Goal: Transaction & Acquisition: Subscribe to service/newsletter

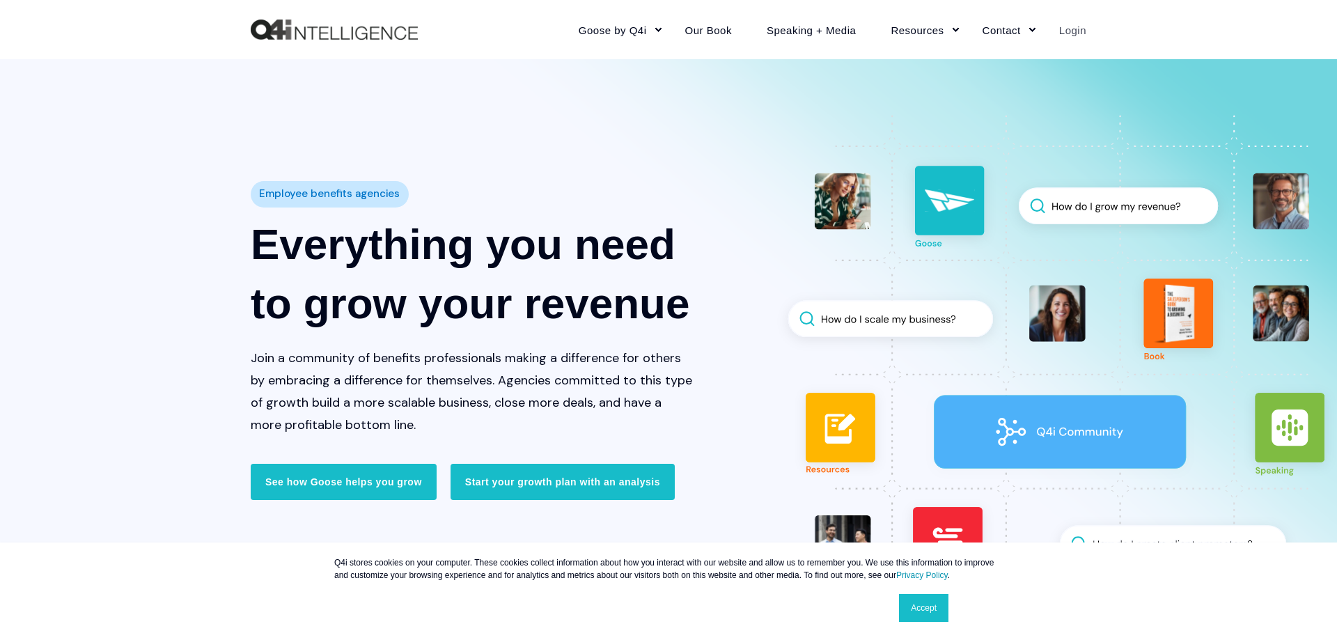
click at [1068, 28] on link "Login" at bounding box center [1064, 29] width 45 height 61
click at [1057, 33] on link "Login" at bounding box center [1064, 29] width 45 height 61
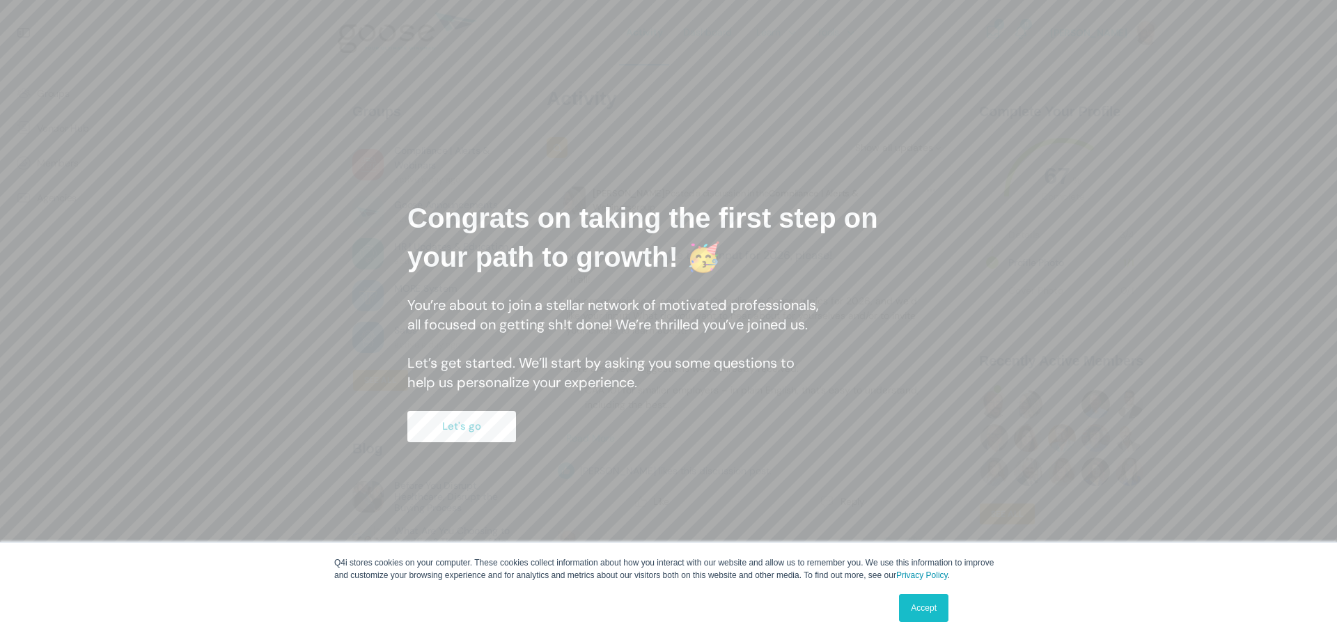
click at [459, 439] on button "Let's go" at bounding box center [461, 426] width 109 height 31
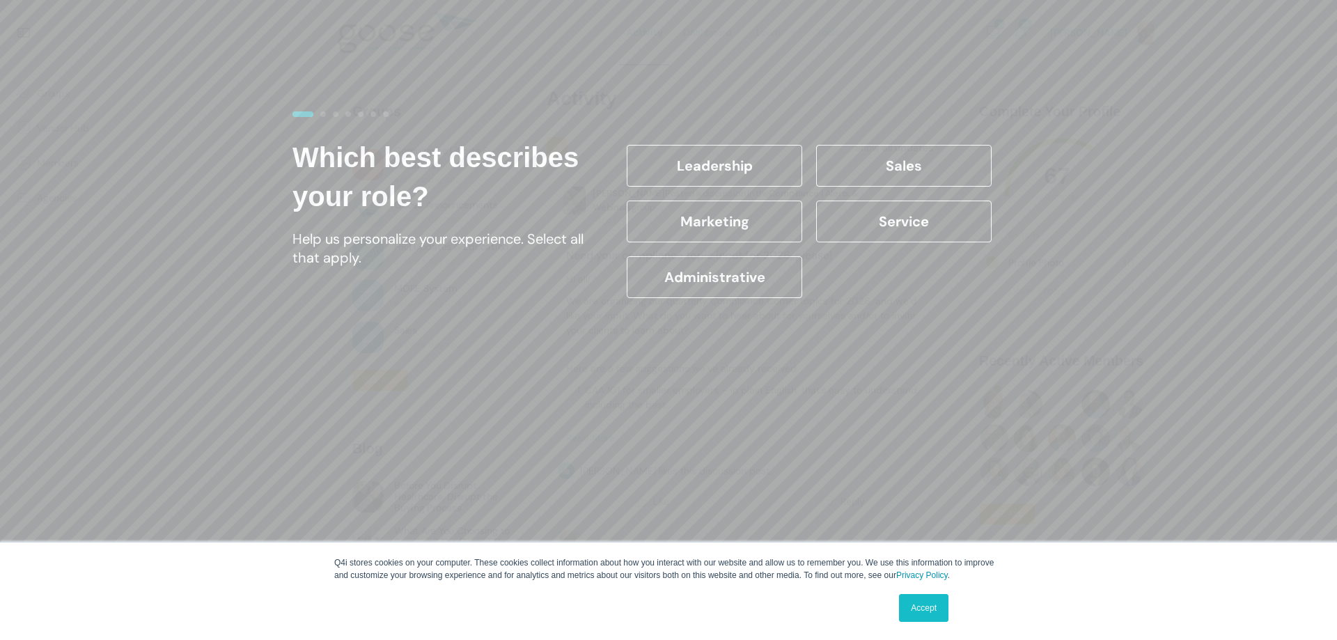
click at [726, 169] on label "Leadership" at bounding box center [715, 166] width 176 height 42
click at [0, 0] on input "Leadership" at bounding box center [0, 0] width 0 height 0
click at [884, 166] on label "Sales" at bounding box center [904, 166] width 176 height 42
click at [0, 0] on input "Sales" at bounding box center [0, 0] width 0 height 0
click at [735, 221] on label "Marketing" at bounding box center [715, 222] width 176 height 42
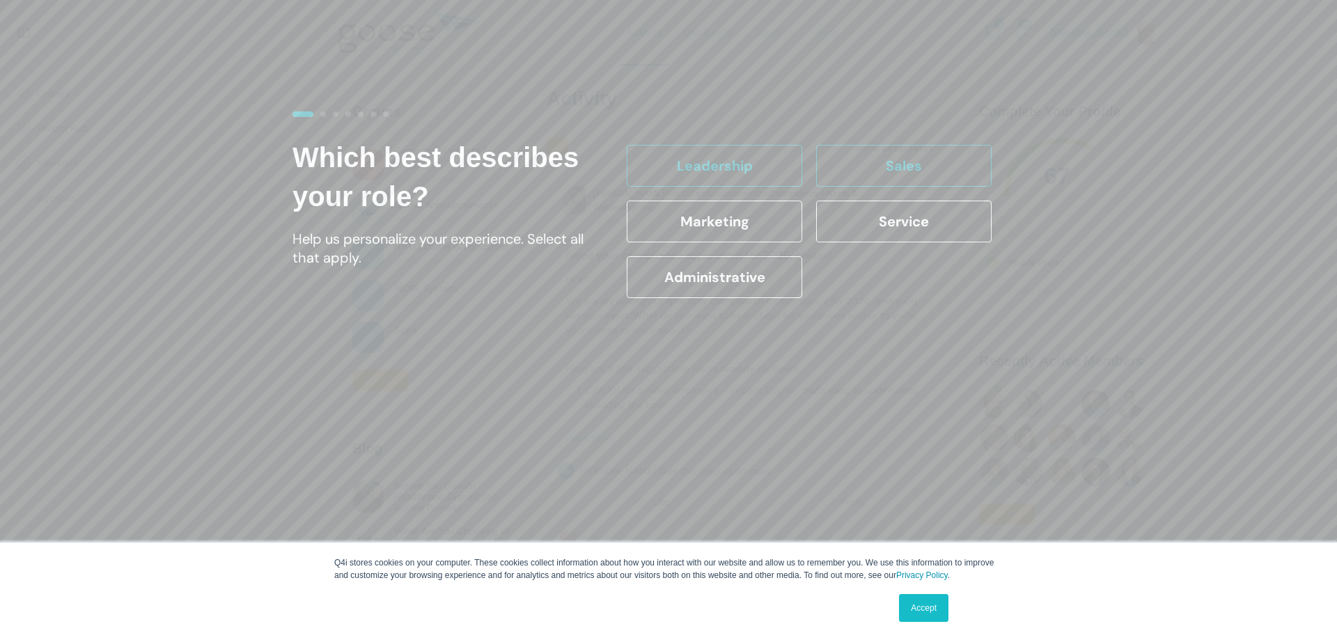
click at [0, 0] on input "Marketing" at bounding box center [0, 0] width 0 height 0
click at [727, 274] on label "Administrative" at bounding box center [715, 277] width 176 height 42
click at [0, 0] on input "Administrative" at bounding box center [0, 0] width 0 height 0
click at [926, 607] on link "Accept" at bounding box center [923, 608] width 49 height 28
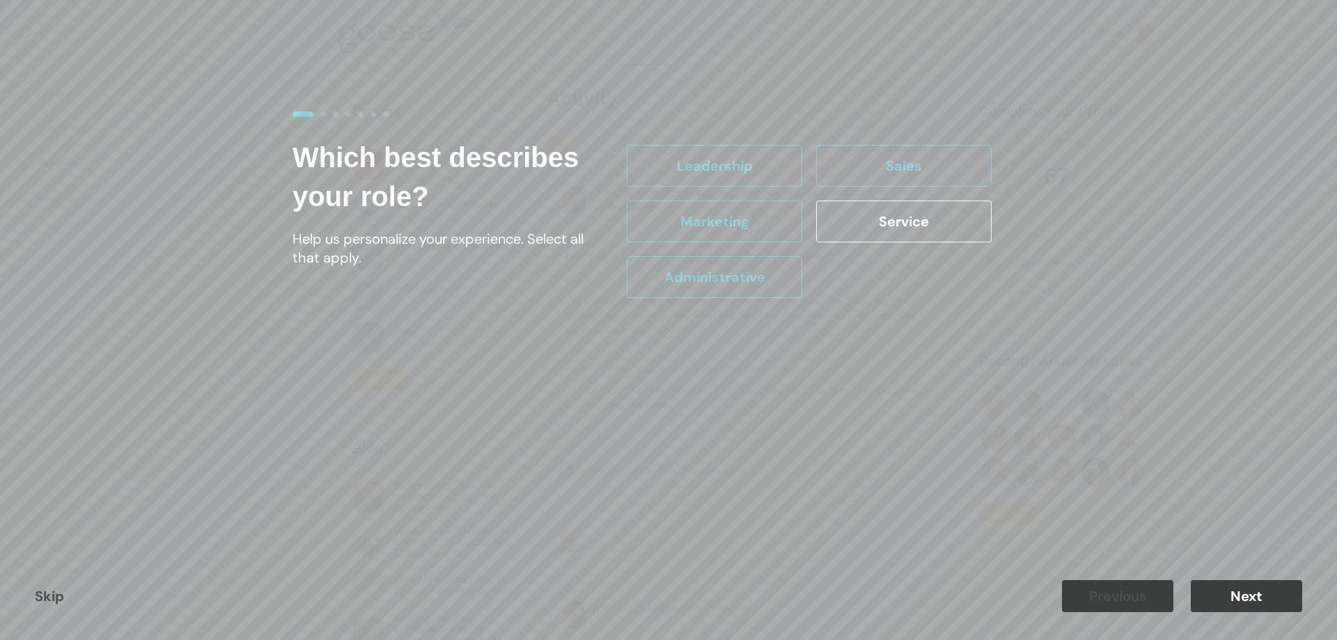
drag, startPoint x: 1263, startPoint y: 601, endPoint x: 1262, endPoint y: 594, distance: 7.1
click at [1262, 594] on button "Next" at bounding box center [1246, 596] width 111 height 32
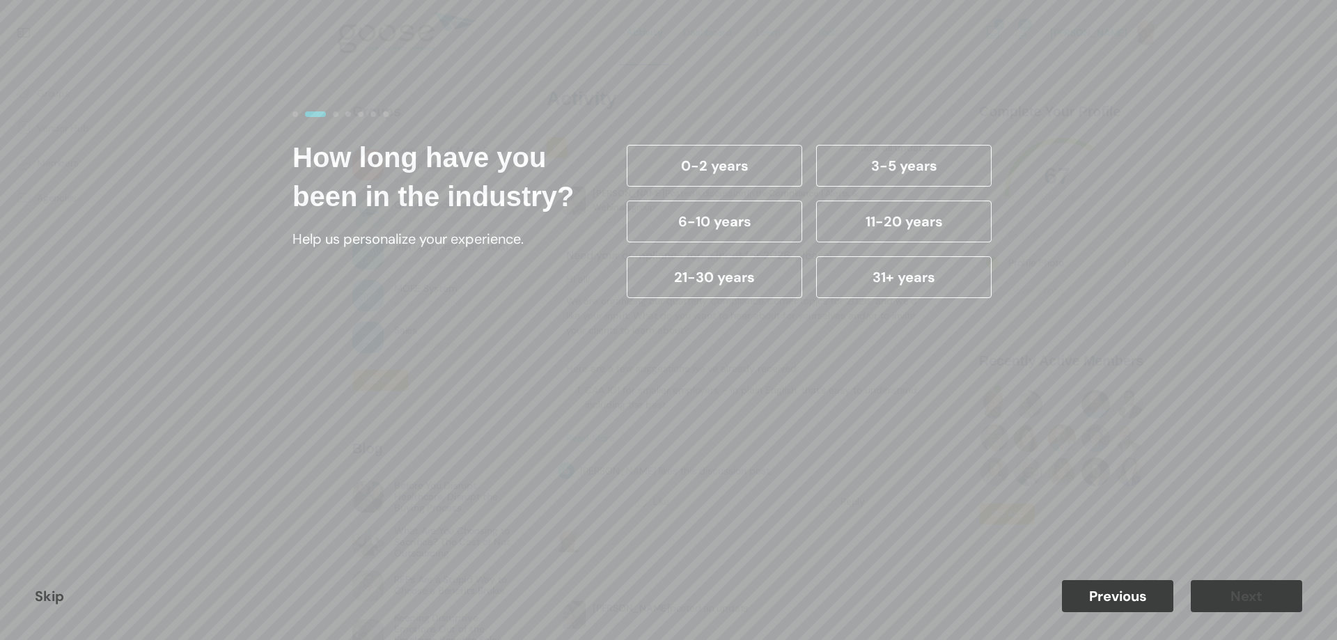
click at [874, 275] on label "31+ years" at bounding box center [904, 277] width 176 height 42
click at [0, 0] on input "31+ years" at bounding box center [0, 0] width 0 height 0
click at [1237, 593] on button "Next" at bounding box center [1246, 596] width 111 height 32
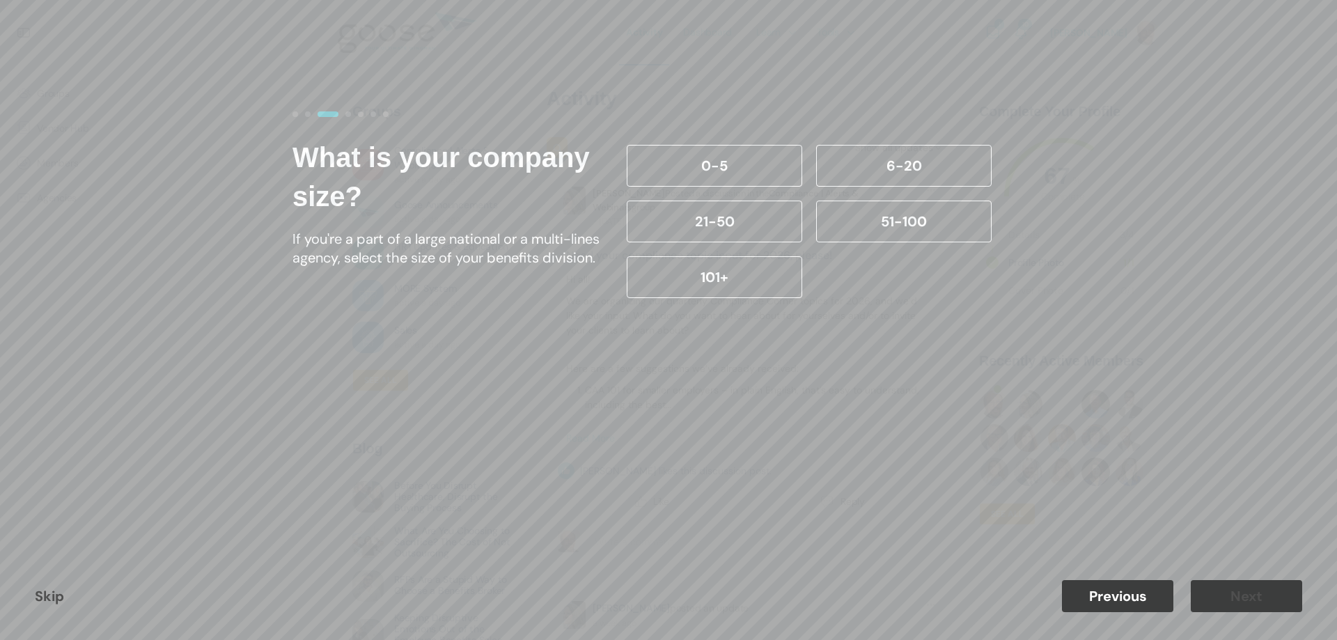
click at [866, 164] on label "6-20" at bounding box center [904, 166] width 176 height 42
click at [0, 0] on input "6-20" at bounding box center [0, 0] width 0 height 0
click at [1261, 591] on button "Next" at bounding box center [1246, 596] width 111 height 32
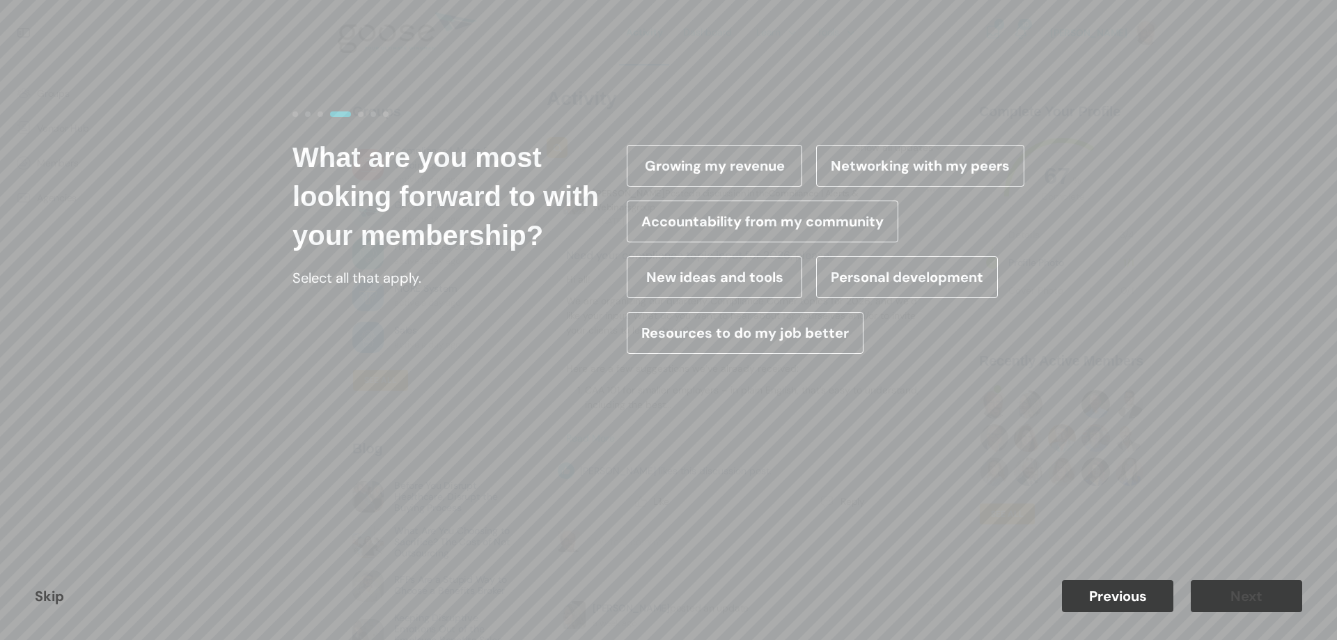
click at [677, 164] on label "Growing my revenue" at bounding box center [715, 166] width 176 height 42
click at [0, 0] on input "Growing my revenue" at bounding box center [0, 0] width 0 height 0
click at [753, 275] on label "New ideas and tools" at bounding box center [715, 277] width 176 height 42
click at [0, 0] on input "New ideas and tools" at bounding box center [0, 0] width 0 height 0
click at [885, 256] on div "Personal development" at bounding box center [907, 277] width 196 height 56
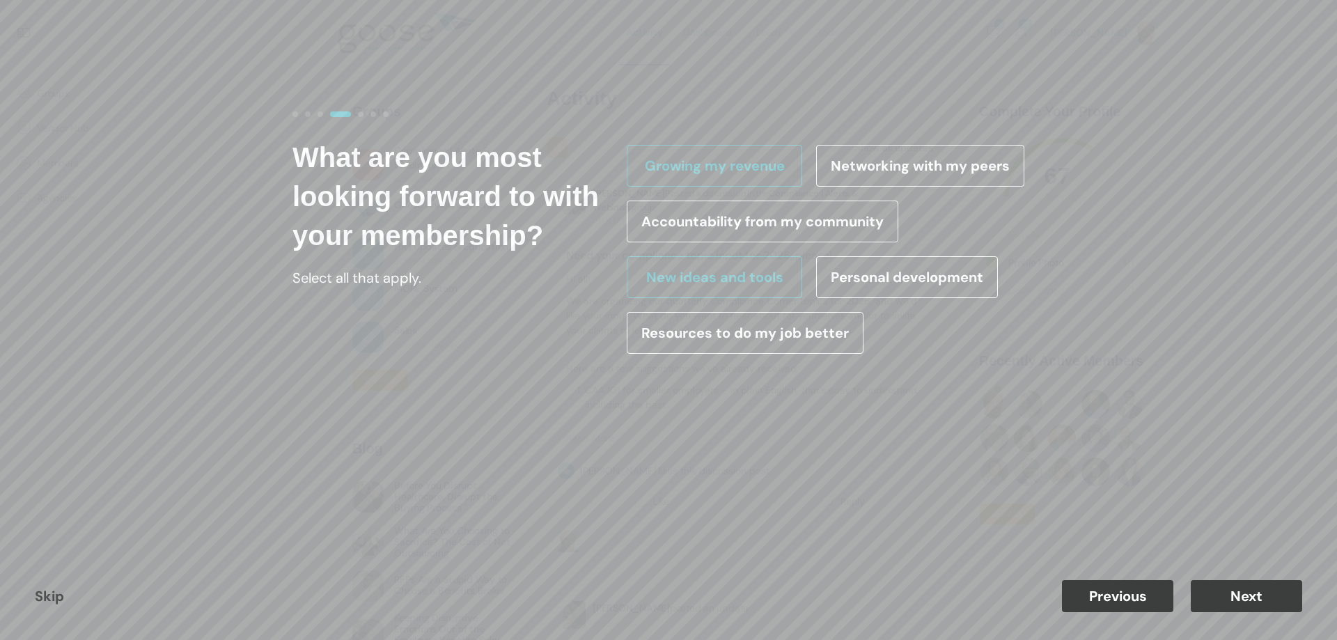
click at [837, 338] on label "Resources to do my job better" at bounding box center [745, 333] width 237 height 42
click at [0, 0] on input "Resources to do my job better" at bounding box center [0, 0] width 0 height 0
click at [1243, 593] on button "Next" at bounding box center [1246, 596] width 111 height 32
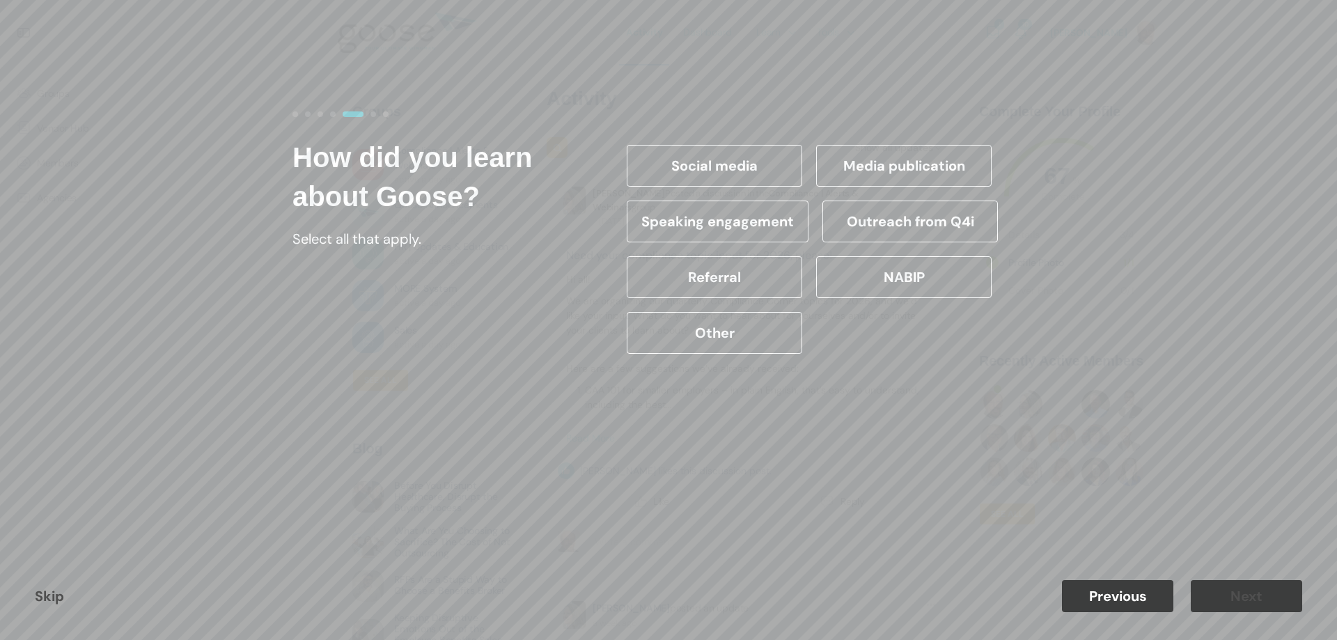
click at [687, 170] on label "Social media" at bounding box center [715, 166] width 176 height 42
click at [0, 0] on input "Social media" at bounding box center [0, 0] width 0 height 0
click at [866, 162] on label "Media publication" at bounding box center [904, 166] width 176 height 42
click at [0, 0] on input "Media publication" at bounding box center [0, 0] width 0 height 0
click at [783, 219] on label "Speaking engagement" at bounding box center [718, 222] width 182 height 42
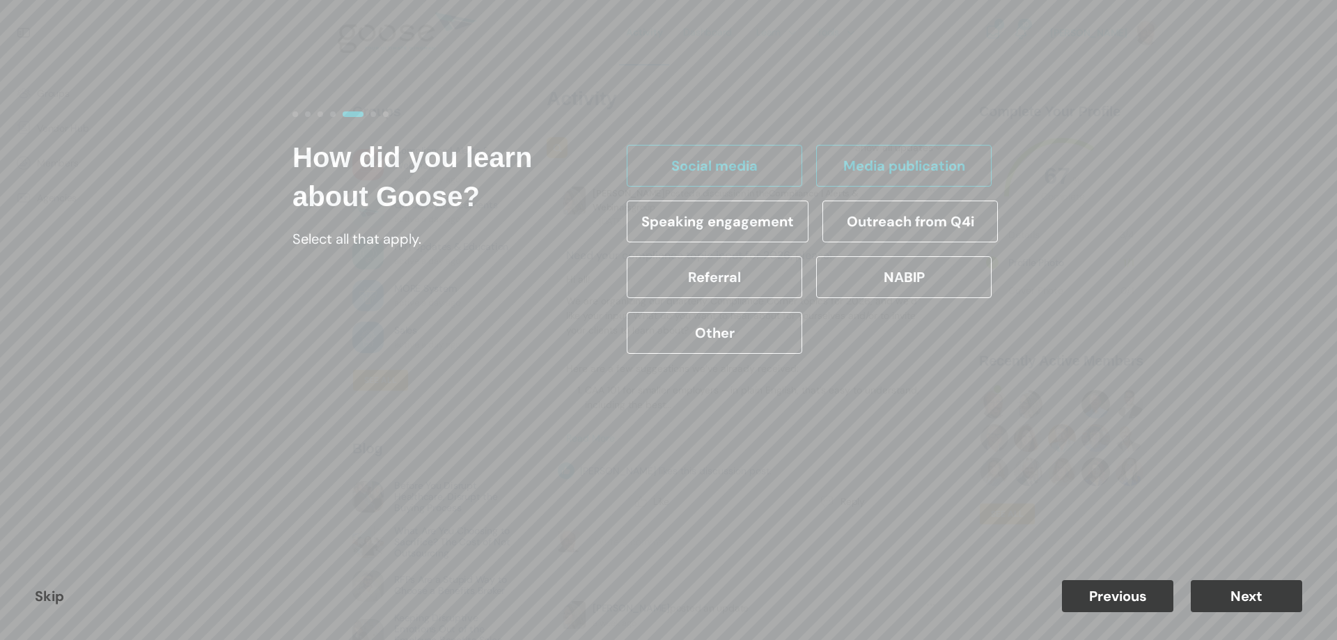
click at [0, 0] on input "Speaking engagement" at bounding box center [0, 0] width 0 height 0
click at [916, 270] on label "NABIP" at bounding box center [904, 277] width 176 height 42
click at [0, 0] on input "NABIP" at bounding box center [0, 0] width 0 height 0
click at [653, 280] on label "Referral" at bounding box center [715, 277] width 176 height 42
click at [0, 0] on input "Referral" at bounding box center [0, 0] width 0 height 0
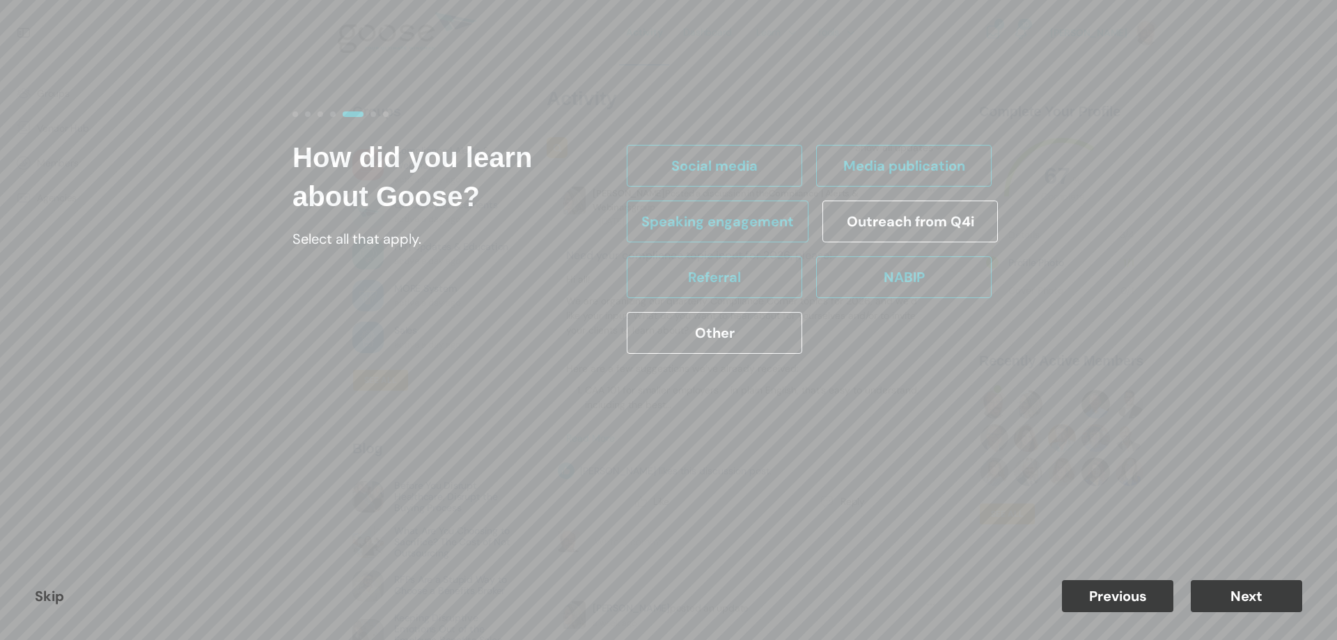
click at [1231, 590] on button "Next" at bounding box center [1246, 596] width 111 height 32
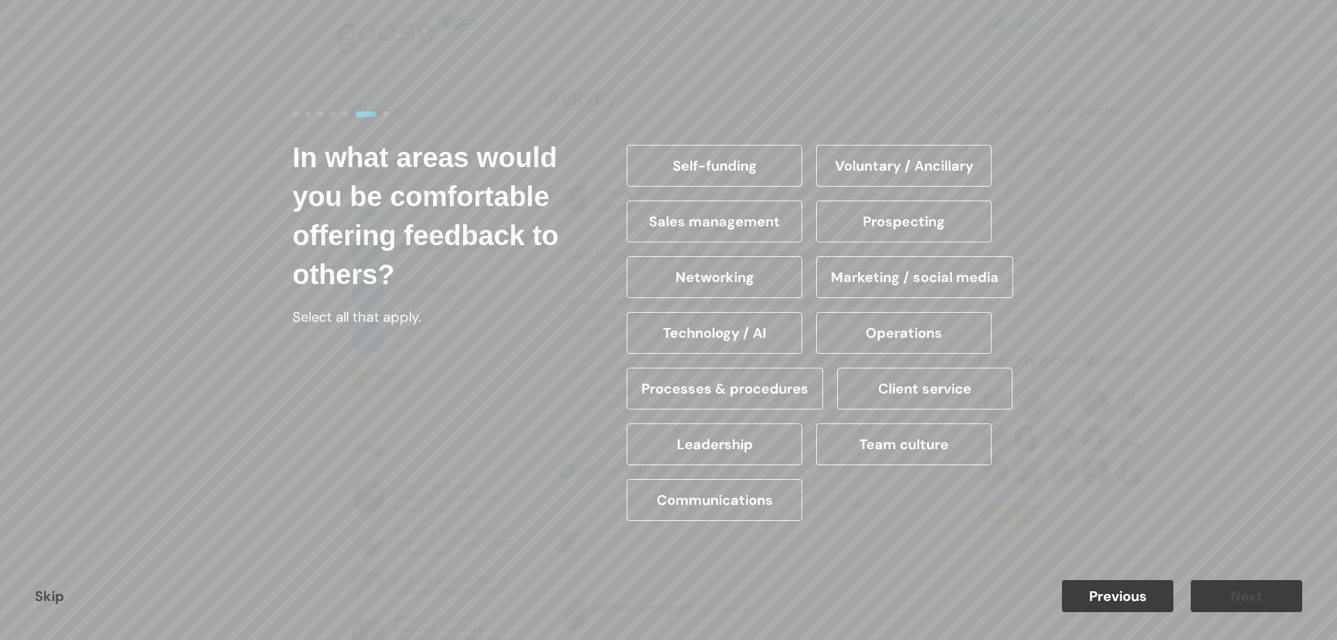
click at [753, 270] on label "Networking" at bounding box center [715, 277] width 176 height 42
click at [0, 0] on input "Networking" at bounding box center [0, 0] width 0 height 0
click at [849, 270] on label "Marketing / social media" at bounding box center [914, 277] width 197 height 42
click at [0, 0] on input "Marketing / social media" at bounding box center [0, 0] width 0 height 0
click at [767, 219] on label "Sales management" at bounding box center [715, 222] width 176 height 42
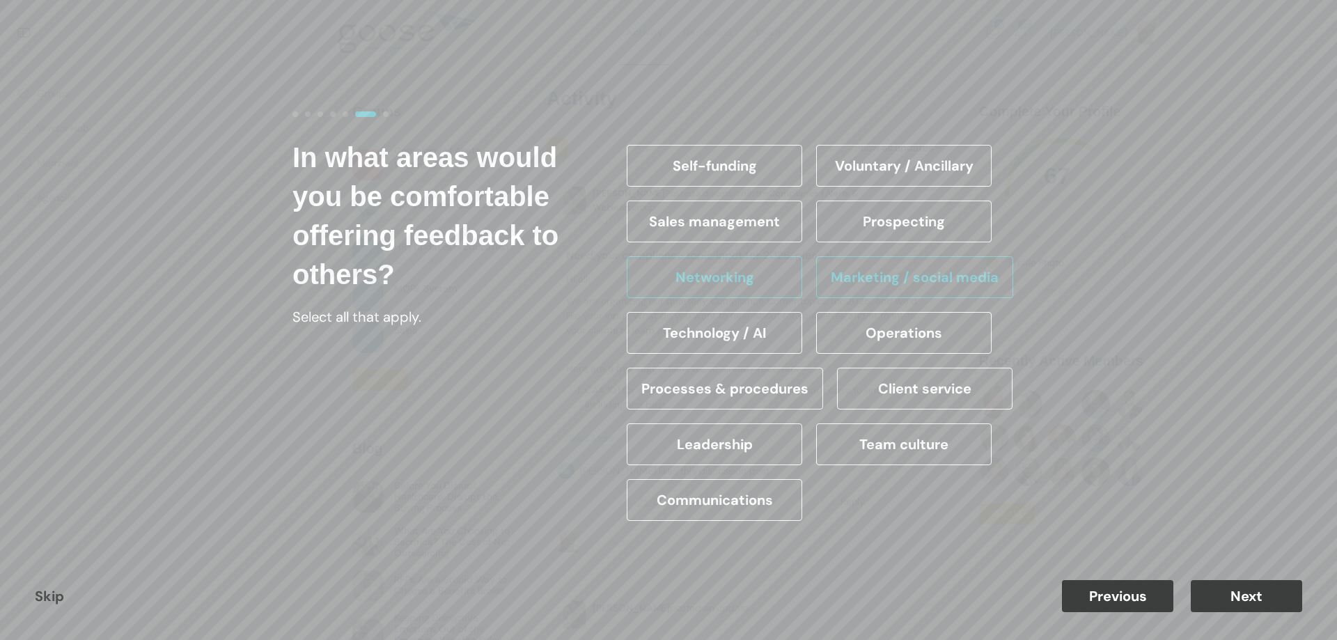
click at [0, 0] on input "Sales management" at bounding box center [0, 0] width 0 height 0
click at [736, 331] on label "Technology / AI" at bounding box center [715, 333] width 176 height 42
click at [0, 0] on input "Technology / AI" at bounding box center [0, 0] width 0 height 0
click at [875, 330] on label "Operations" at bounding box center [904, 333] width 176 height 42
click at [879, 327] on label "Operations" at bounding box center [904, 333] width 176 height 42
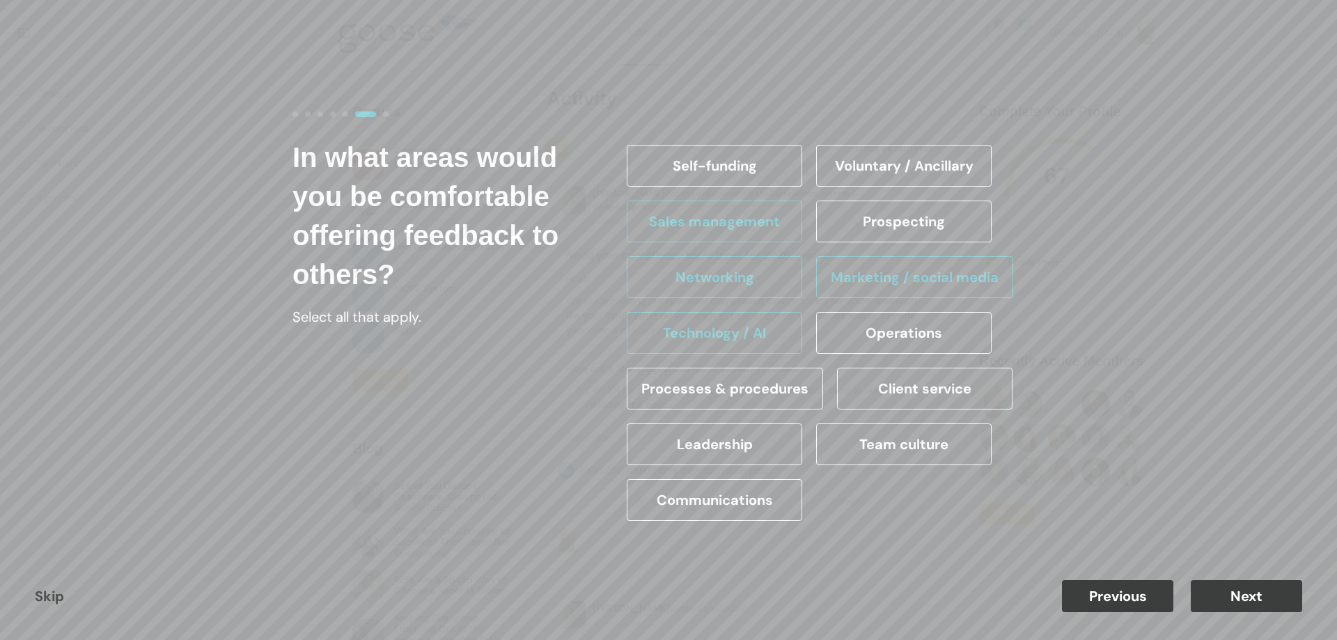
click at [0, 0] on input "Operations" at bounding box center [0, 0] width 0 height 0
click at [915, 384] on label "Client service" at bounding box center [925, 389] width 176 height 42
click at [0, 0] on input "Client service" at bounding box center [0, 0] width 0 height 0
click at [762, 440] on label "Leadership" at bounding box center [715, 444] width 176 height 42
click at [0, 0] on input "Leadership" at bounding box center [0, 0] width 0 height 0
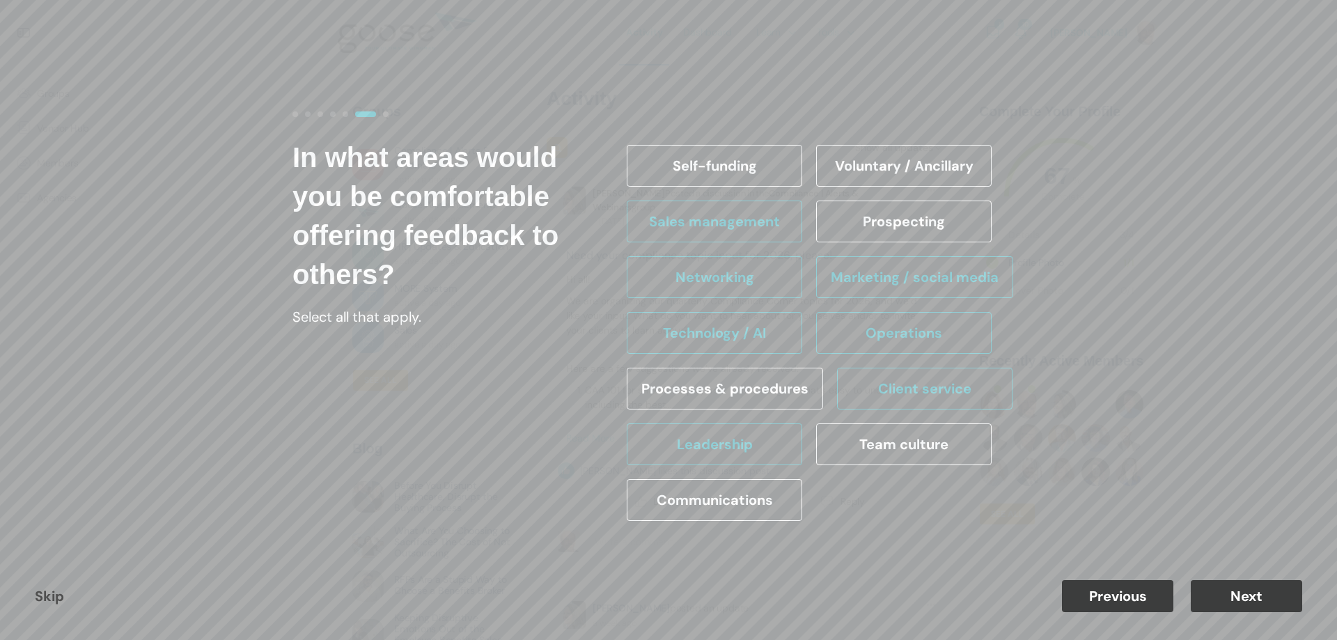
drag, startPoint x: 886, startPoint y: 444, endPoint x: 877, endPoint y: 446, distance: 9.3
click at [888, 444] on label "Team culture" at bounding box center [904, 444] width 176 height 42
click at [889, 446] on label "Team culture" at bounding box center [904, 444] width 176 height 42
click at [0, 0] on input "Team culture" at bounding box center [0, 0] width 0 height 0
click at [779, 500] on label "Communications" at bounding box center [715, 500] width 176 height 42
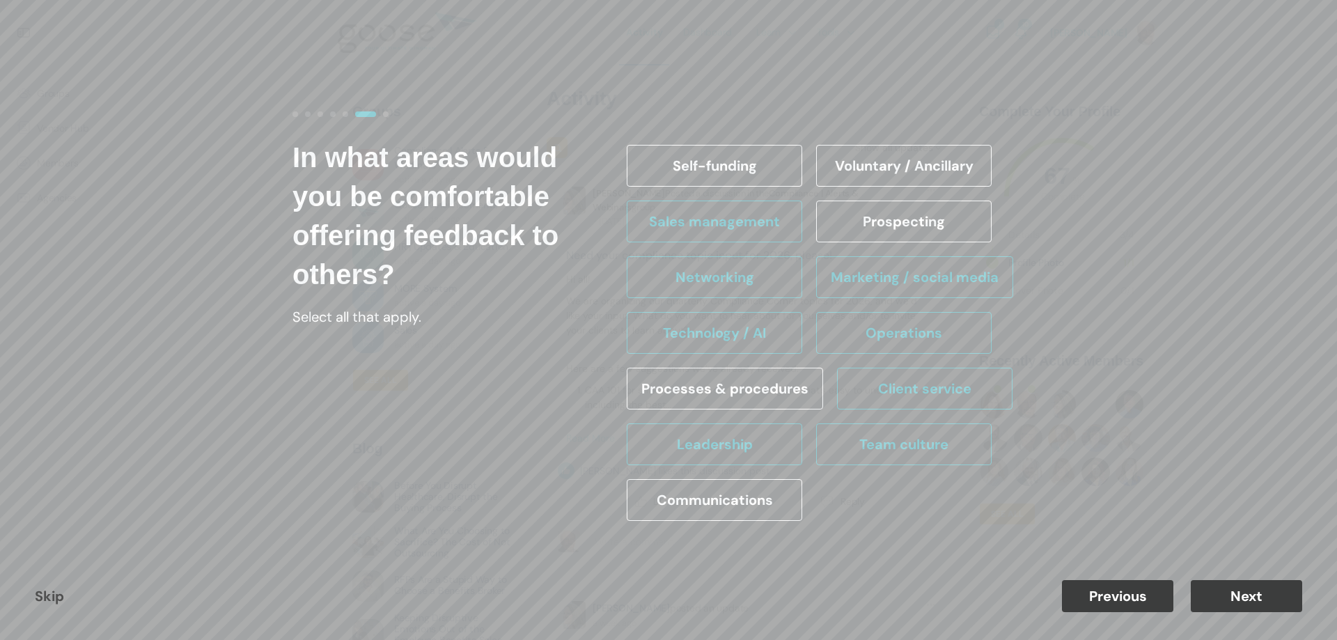
click at [0, 0] on input "Communications" at bounding box center [0, 0] width 0 height 0
click at [905, 218] on label "Prospecting" at bounding box center [904, 222] width 176 height 42
click at [0, 0] on input "Prospecting" at bounding box center [0, 0] width 0 height 0
click at [1266, 590] on button "Next" at bounding box center [1246, 596] width 111 height 32
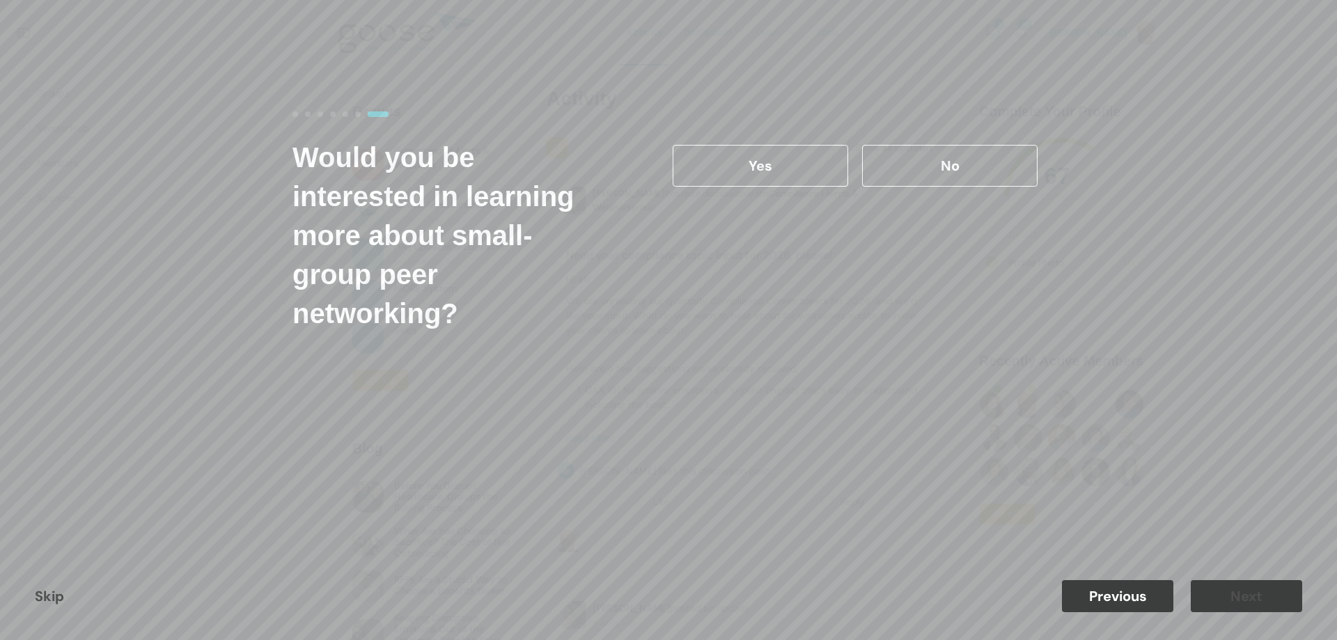
click at [775, 166] on label "Yes" at bounding box center [761, 166] width 176 height 42
click at [0, 0] on input "Yes" at bounding box center [0, 0] width 0 height 0
click at [1272, 586] on button "Next" at bounding box center [1246, 596] width 111 height 32
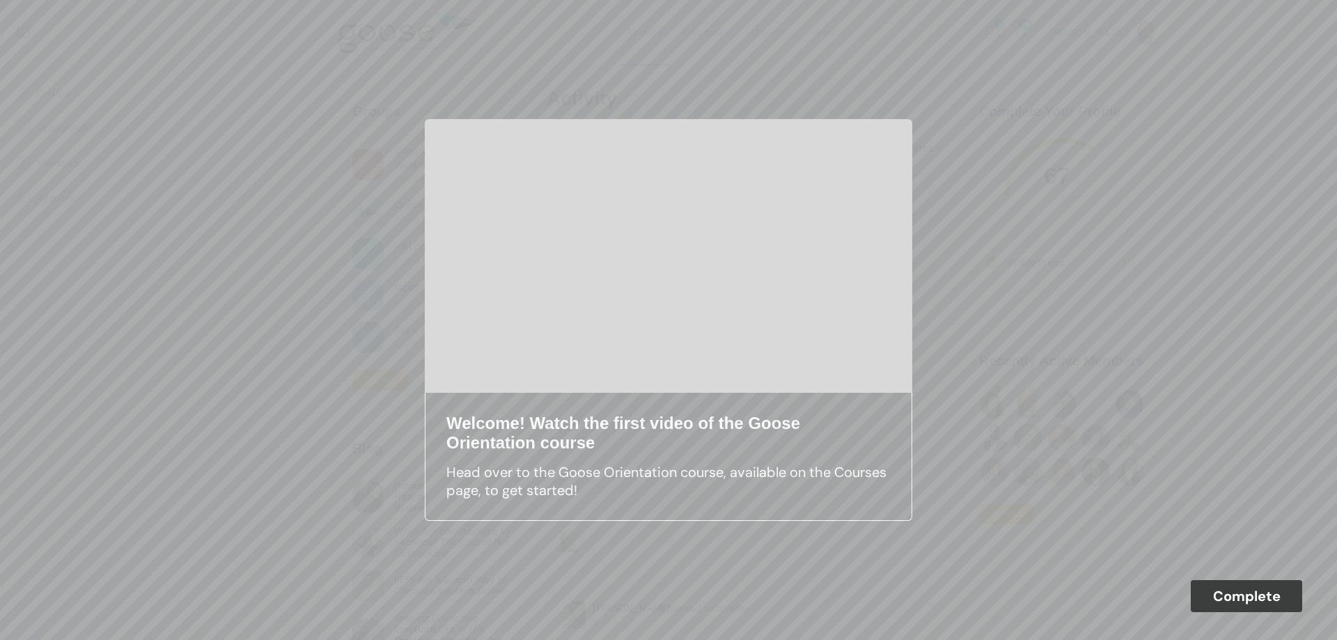
click at [996, 286] on div "Welcome! Watch the first video of the Goose Orientation course Head over to the…" at bounding box center [669, 320] width 794 height 444
click at [1245, 600] on button "Complete" at bounding box center [1246, 596] width 111 height 32
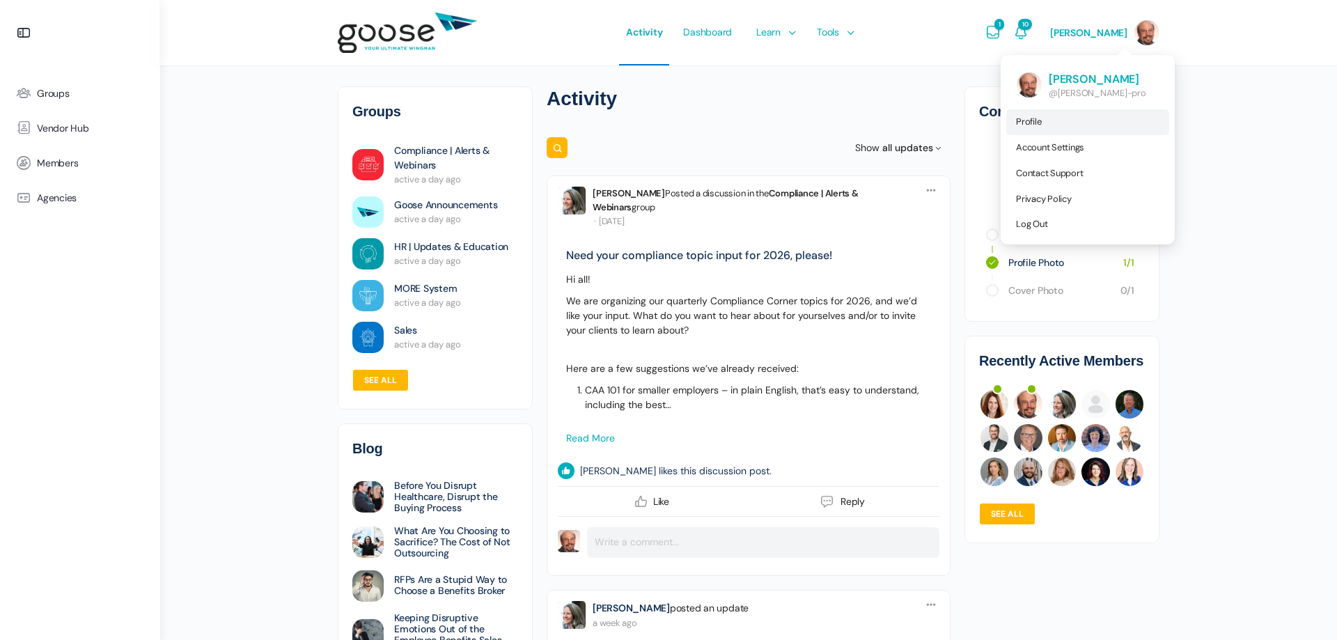
click at [1029, 118] on link "Profile" at bounding box center [1087, 122] width 163 height 26
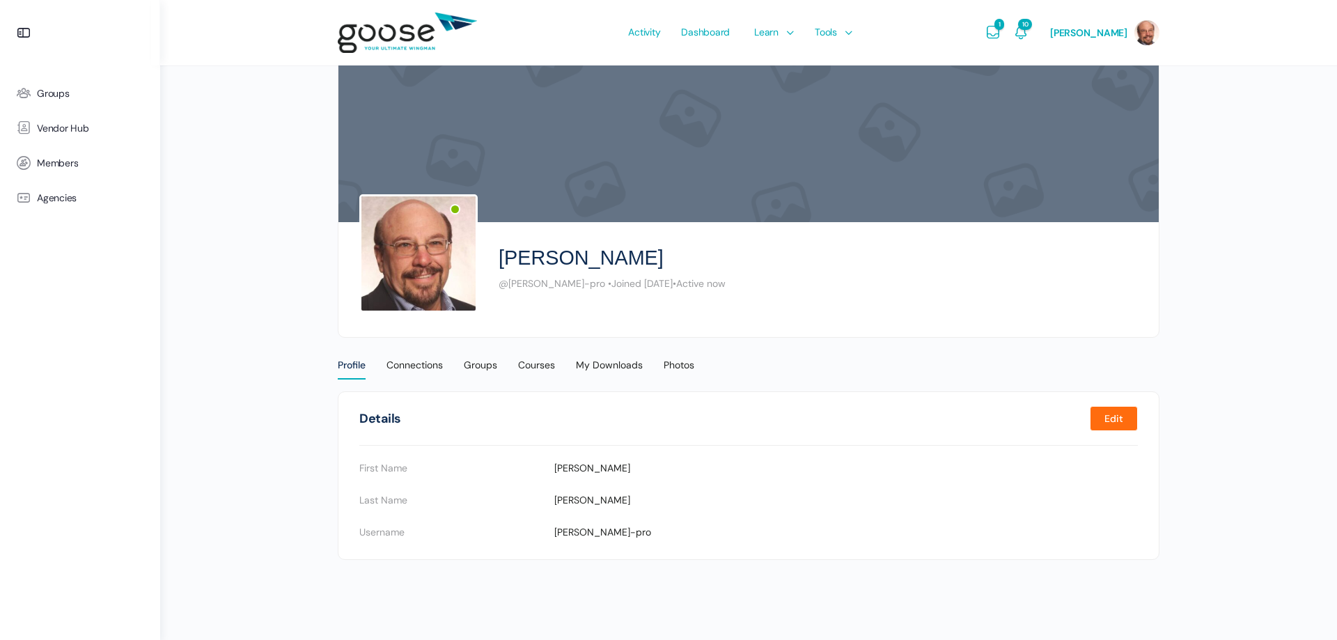
click at [1098, 419] on link "Edit" at bounding box center [1114, 418] width 48 height 25
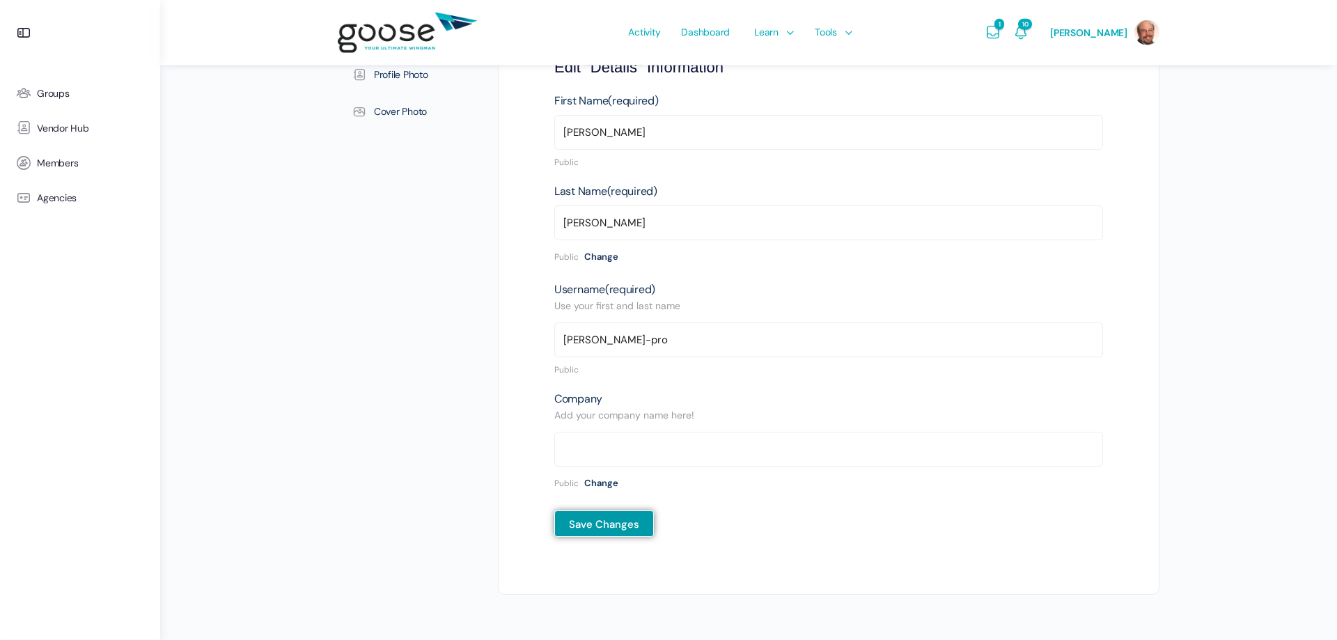
scroll to position [157, 0]
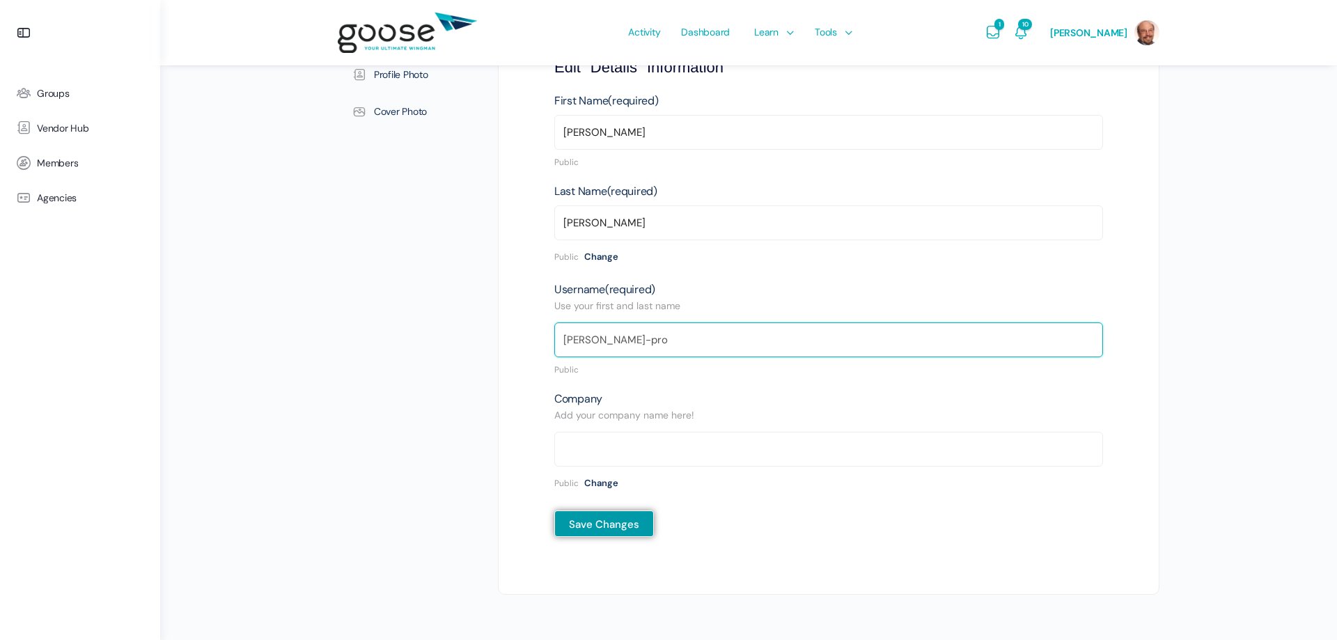
drag, startPoint x: 616, startPoint y: 313, endPoint x: 540, endPoint y: 322, distance: 76.5
click at [554, 322] on input "craig-pro" at bounding box center [828, 339] width 549 height 35
type input "[PERSON_NAME]"
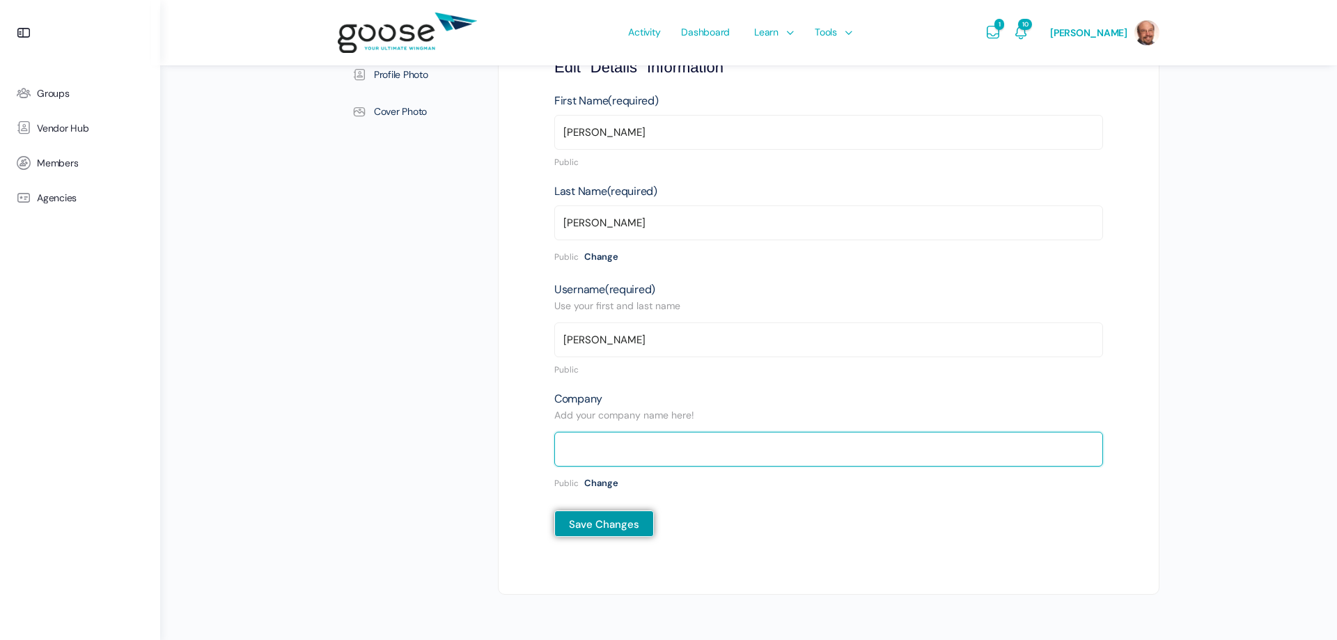
click at [635, 442] on input "text" at bounding box center [828, 449] width 549 height 35
type input "Auerbach & Gussin"
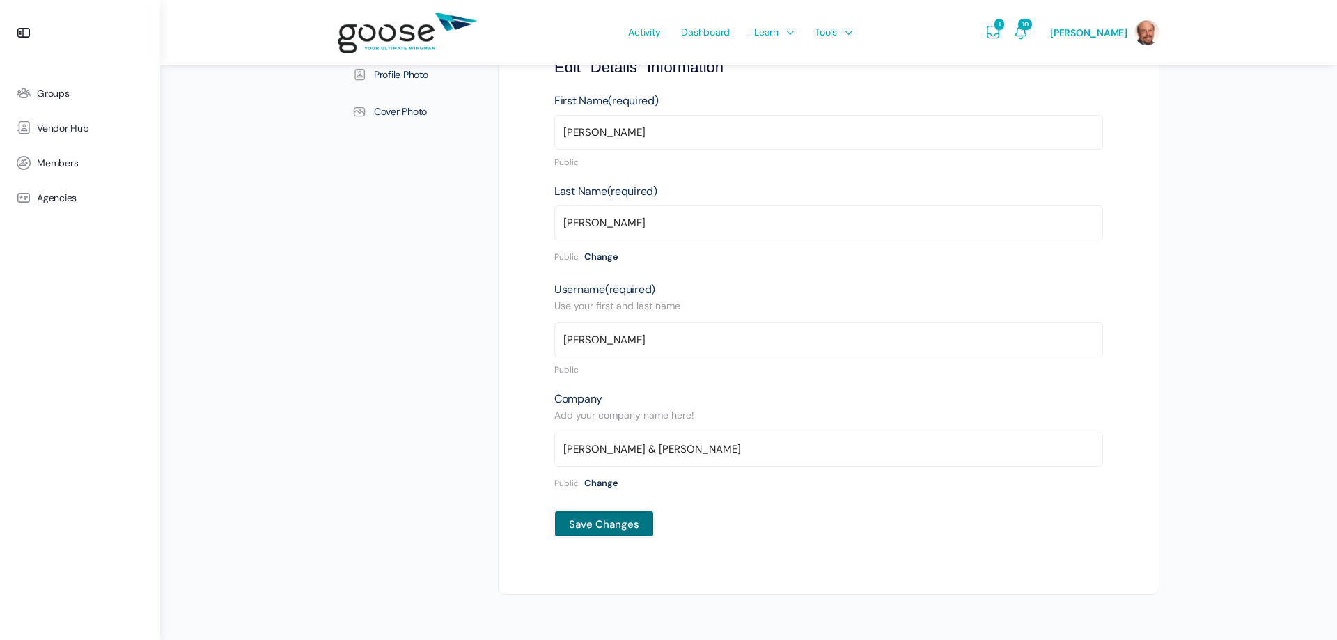
click at [587, 513] on input "Save Changes" at bounding box center [604, 524] width 100 height 26
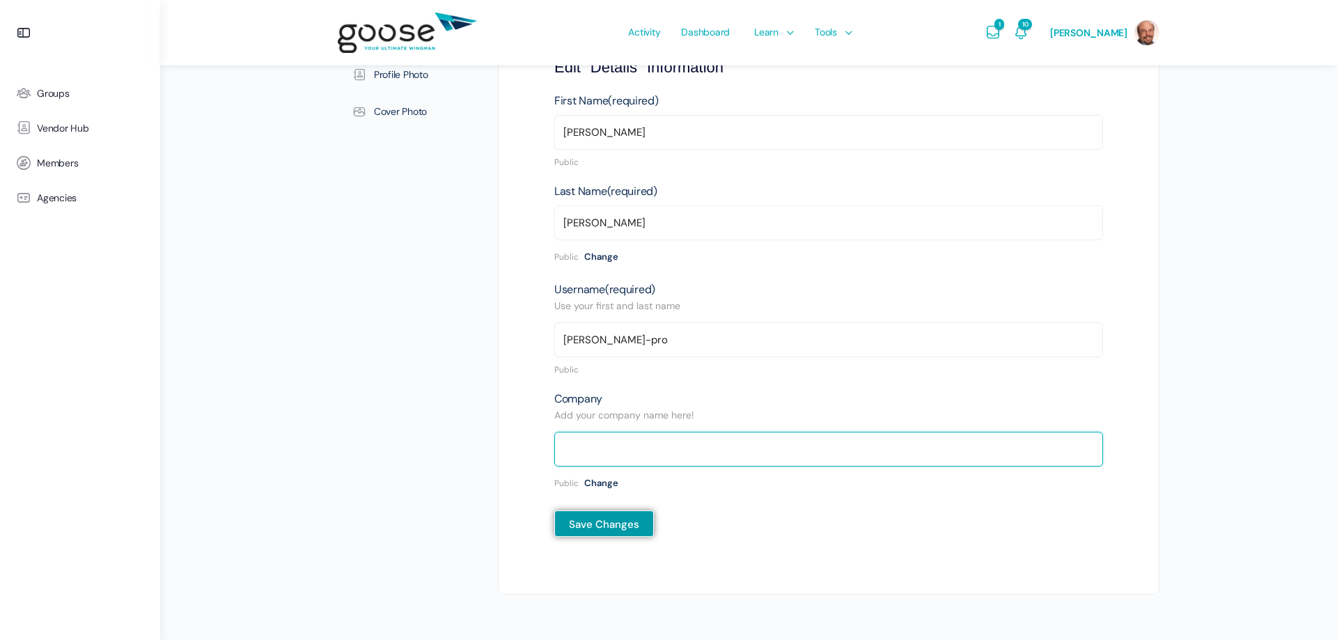
click at [775, 438] on input "text" at bounding box center [828, 449] width 549 height 35
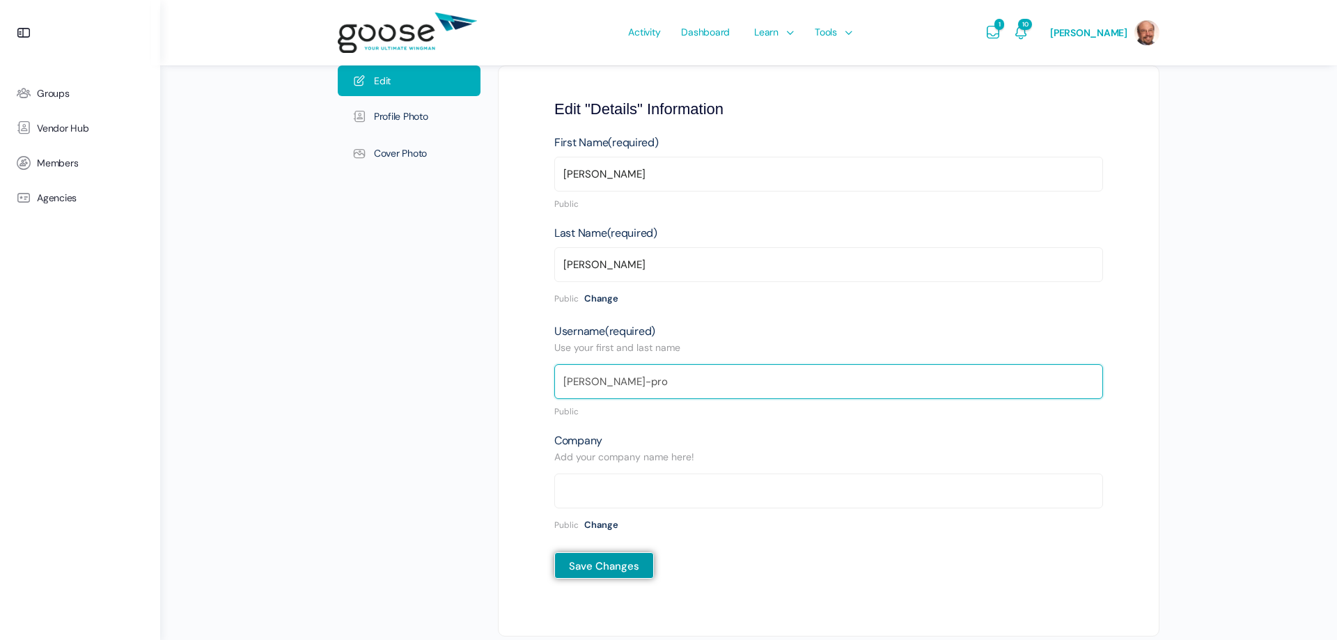
drag, startPoint x: 643, startPoint y: 412, endPoint x: 492, endPoint y: 416, distance: 150.5
click at [554, 399] on input "[PERSON_NAME]-pro" at bounding box center [828, 381] width 549 height 35
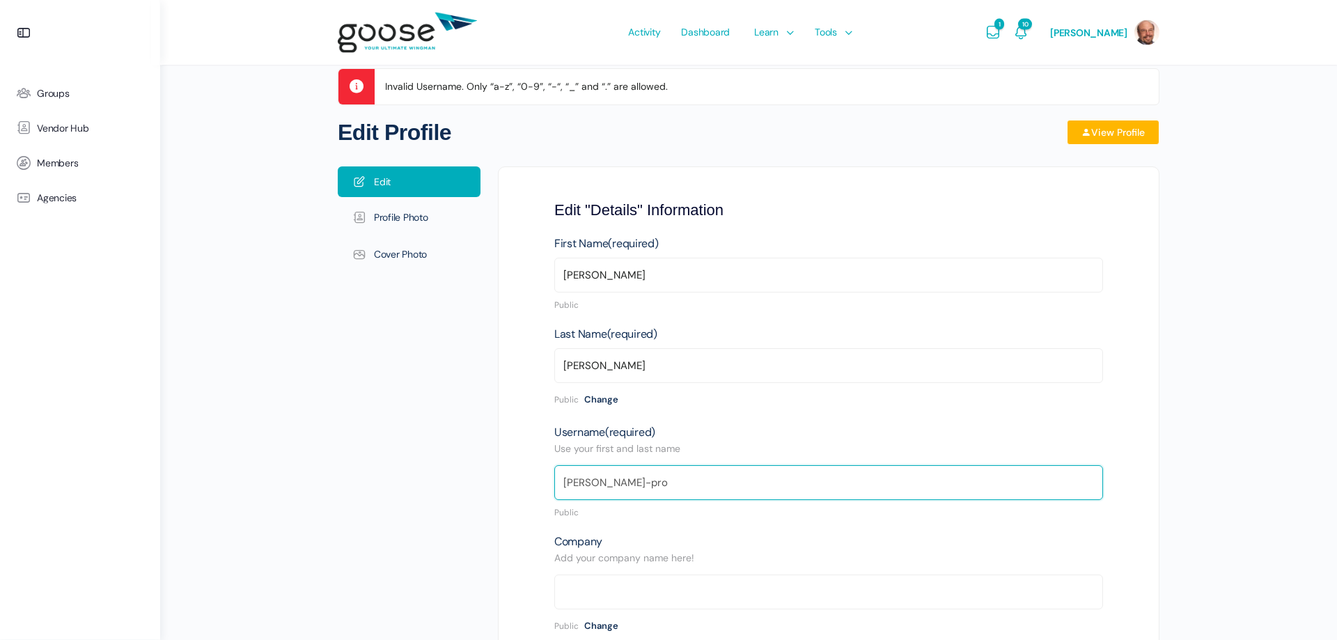
scroll to position [0, 0]
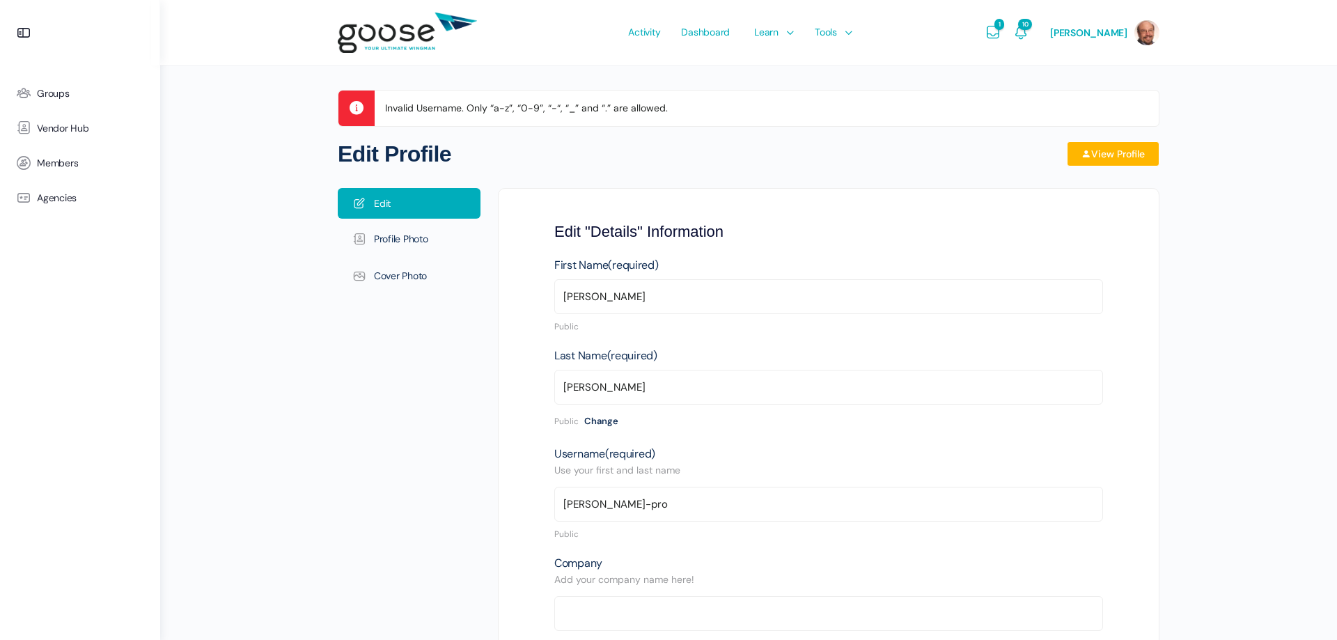
click at [829, 377] on div "Last Name (required) [PERSON_NAME] Public Change Select who is allowed to see t…" at bounding box center [828, 394] width 549 height 88
click at [1124, 155] on link "View Profile" at bounding box center [1113, 153] width 93 height 25
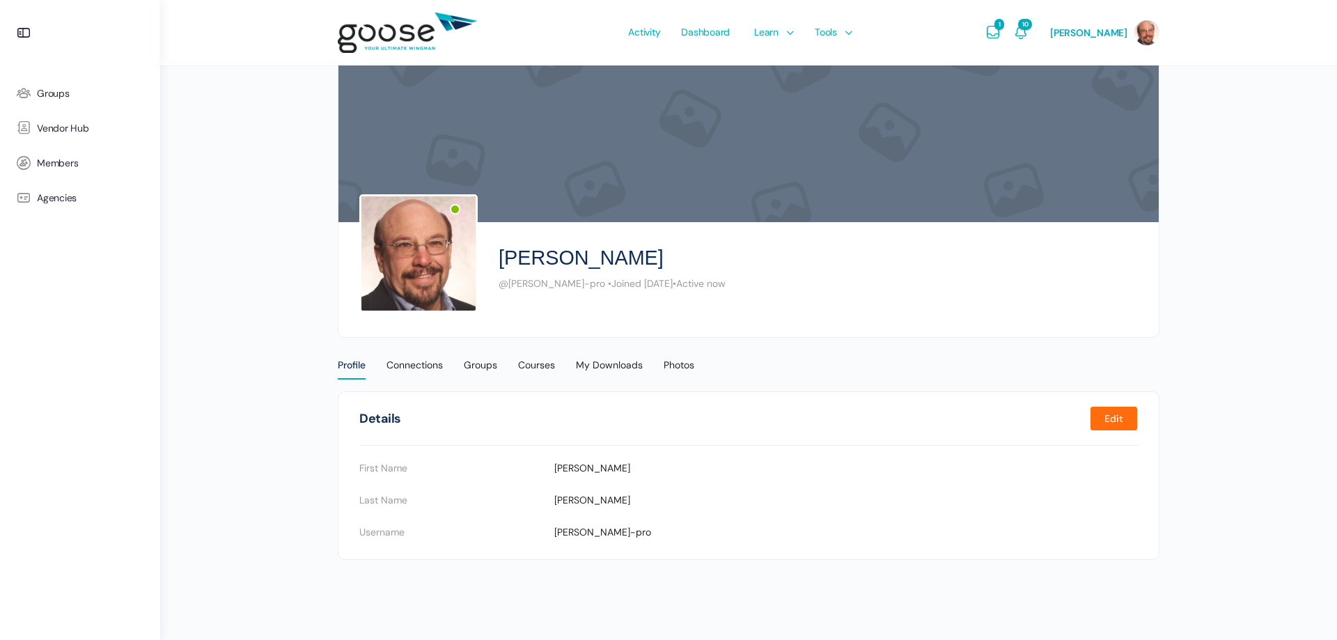
click at [1115, 419] on link "Edit" at bounding box center [1114, 418] width 48 height 25
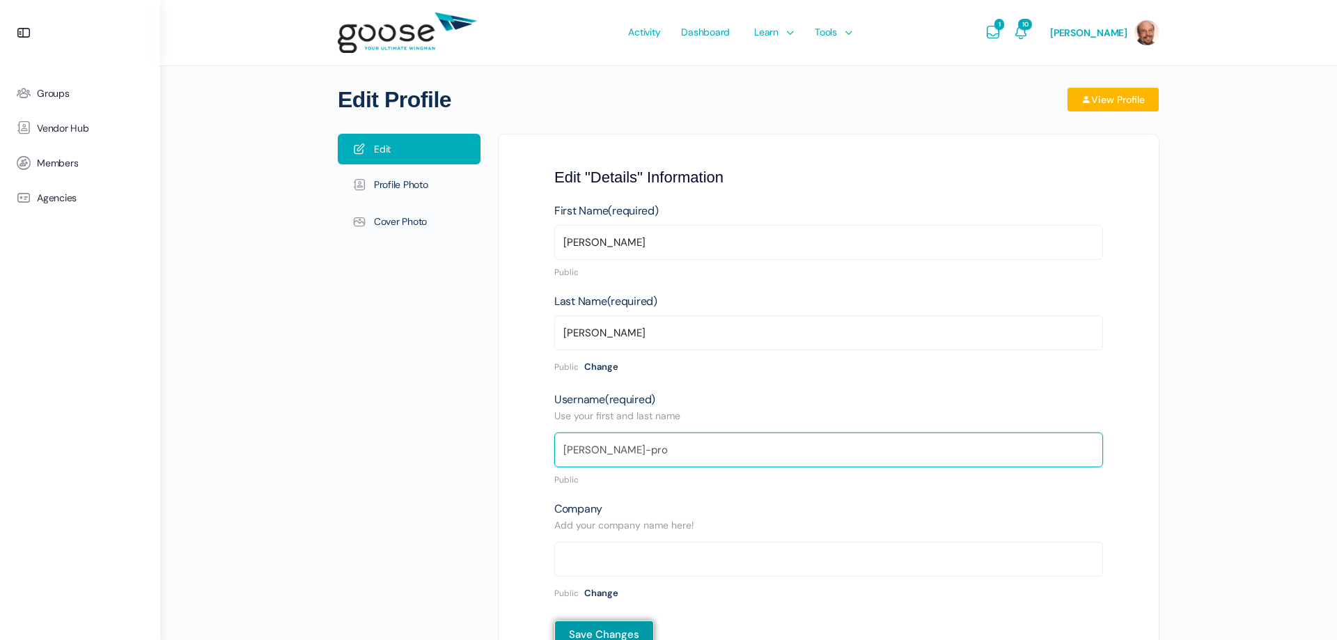
drag, startPoint x: 618, startPoint y: 472, endPoint x: 540, endPoint y: 472, distance: 78.0
click at [554, 467] on input "craig-pro" at bounding box center [828, 450] width 549 height 35
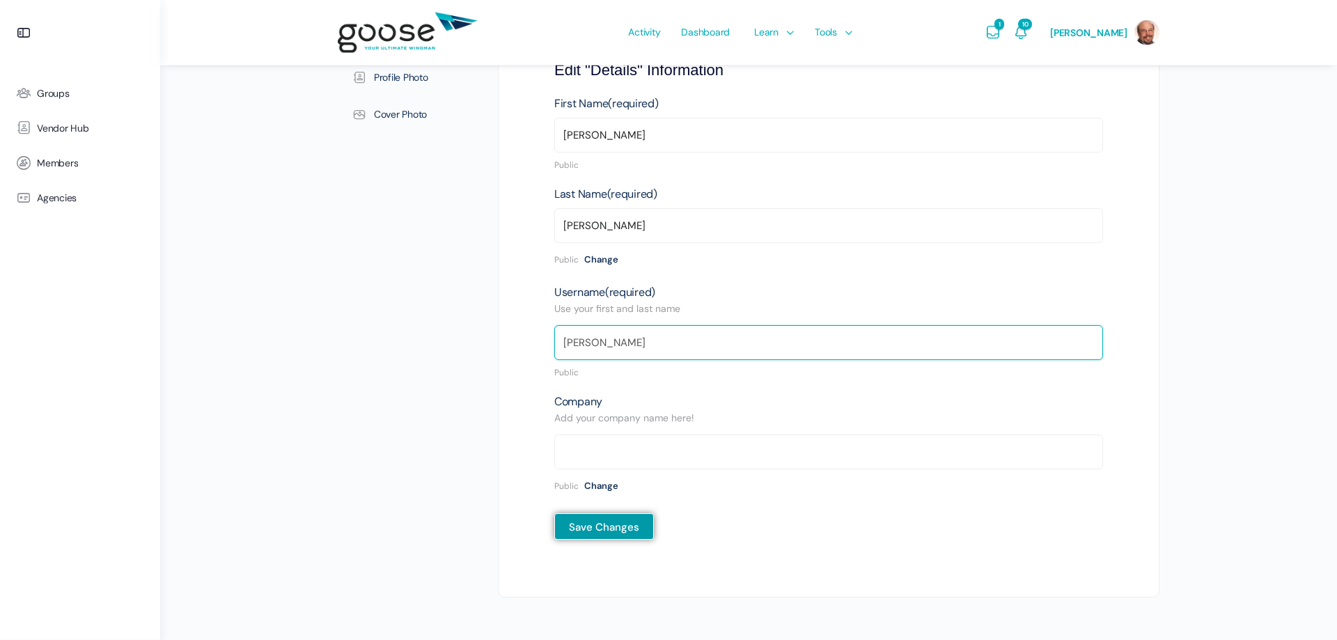
scroll to position [157, 0]
type input "[PERSON_NAME]"
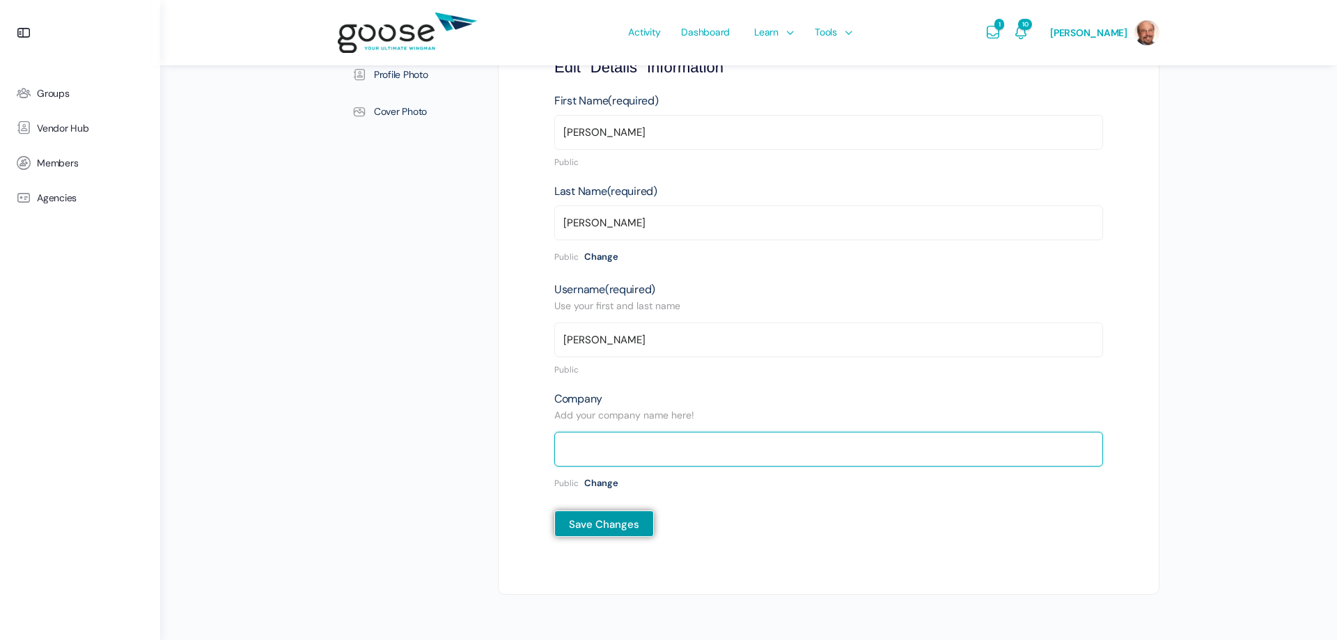
click at [691, 435] on input "text" at bounding box center [828, 449] width 549 height 35
type input "Auerbach & Gussin"
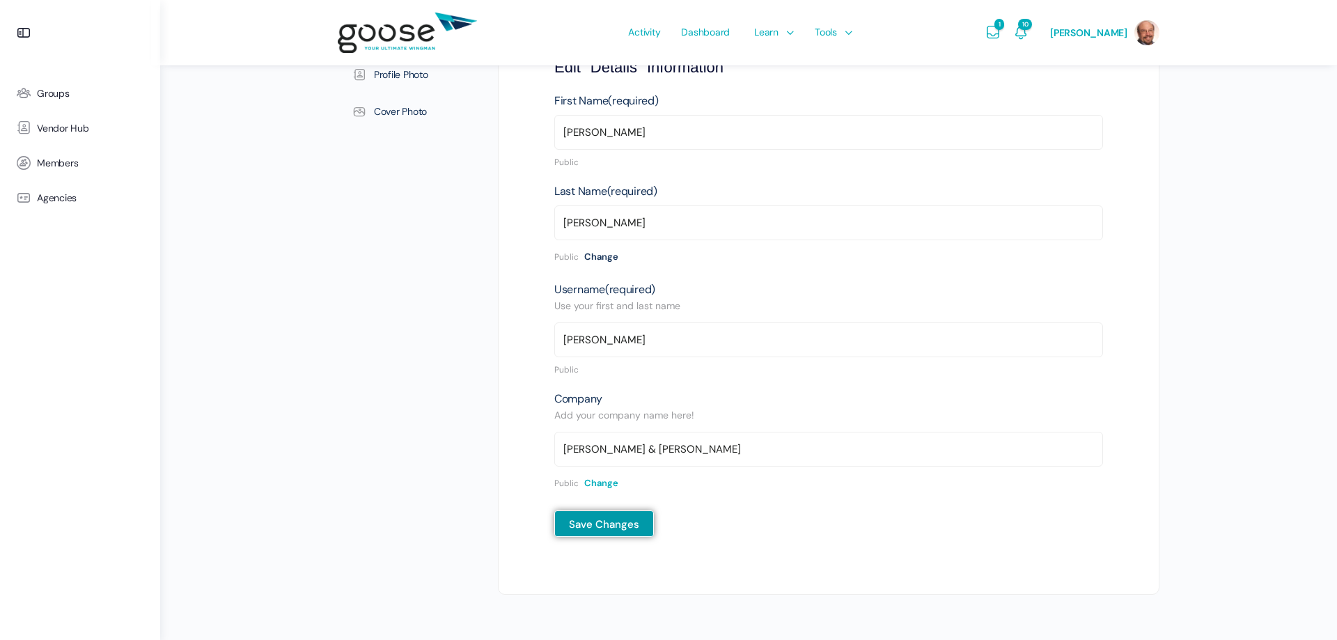
click at [602, 470] on button "Change" at bounding box center [601, 483] width 34 height 26
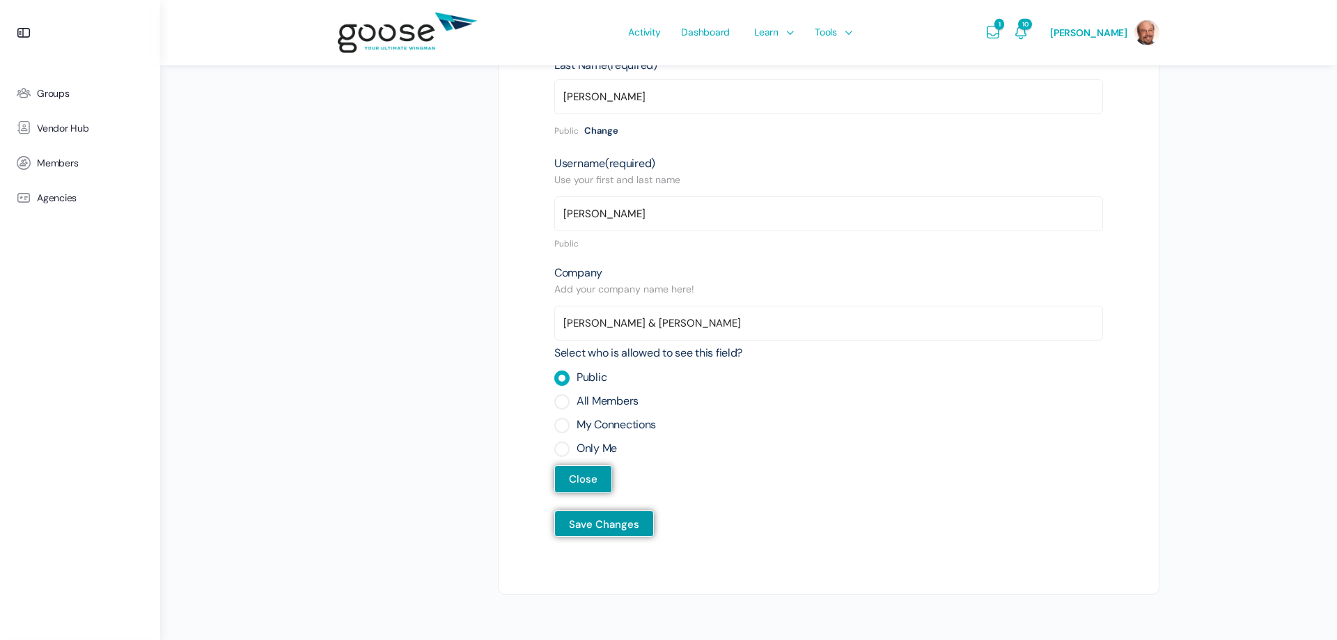
scroll to position [283, 0]
click at [600, 511] on input "Save Changes" at bounding box center [604, 524] width 100 height 26
click at [581, 465] on button "Close" at bounding box center [583, 479] width 58 height 28
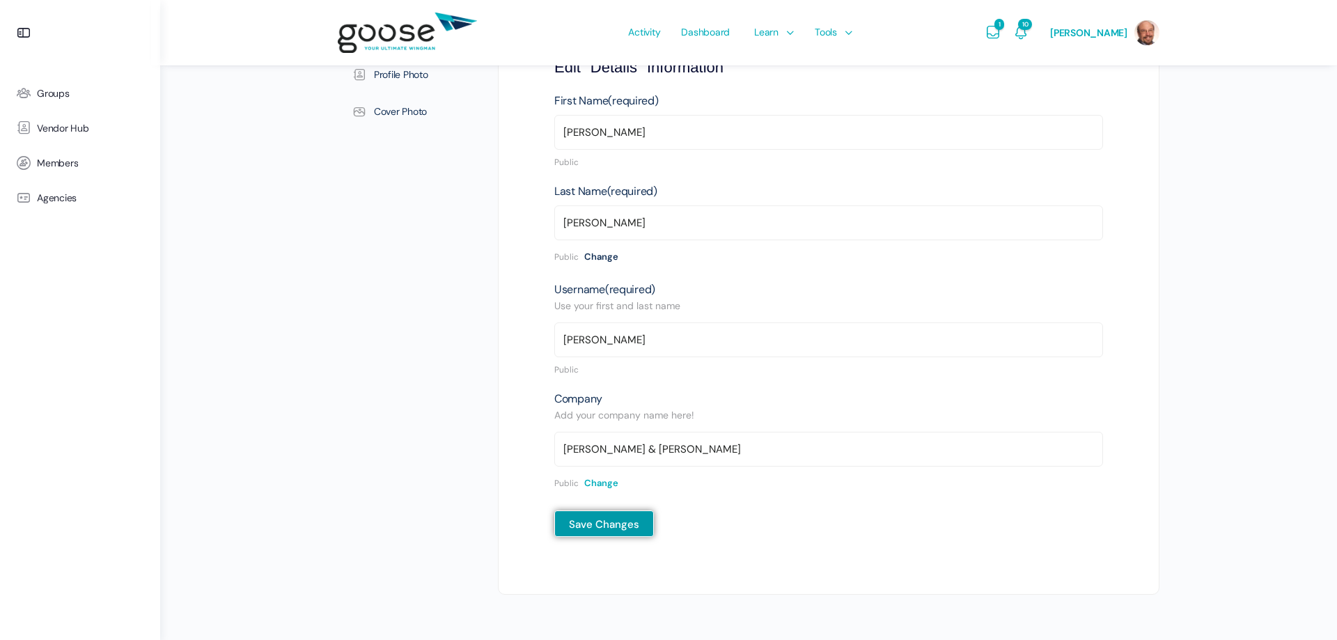
scroll to position [157, 0]
click at [605, 511] on input "Save Changes" at bounding box center [604, 524] width 100 height 26
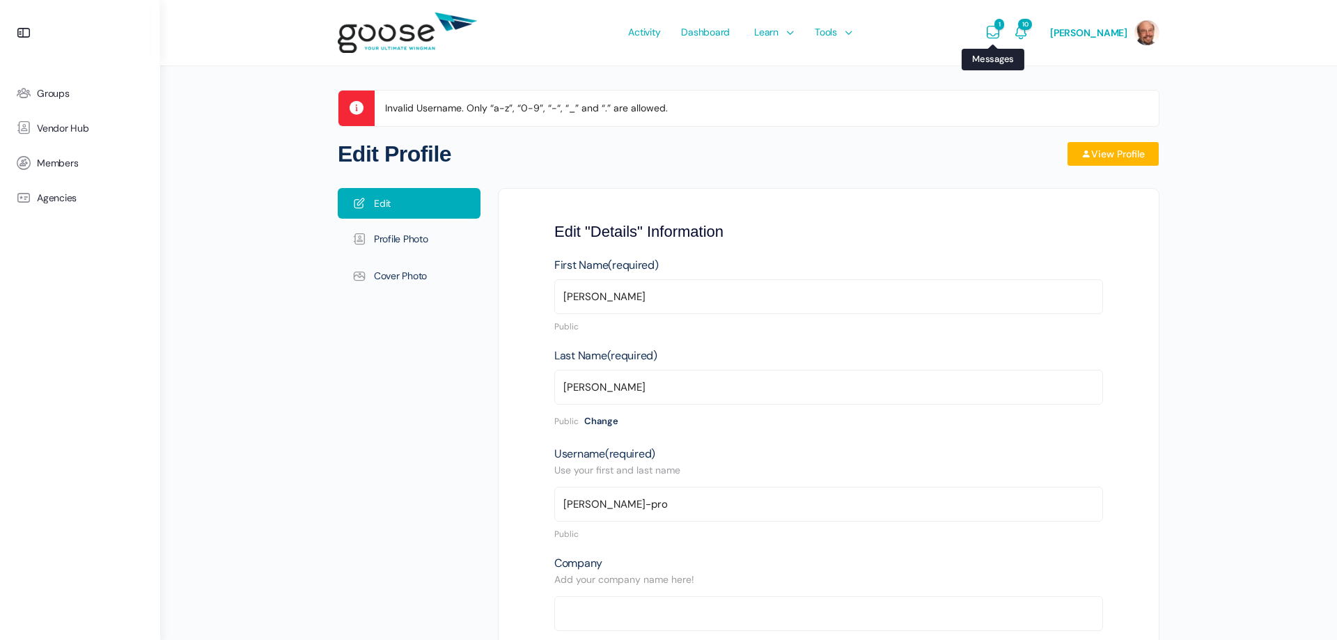
click at [994, 31] on icon "Messages" at bounding box center [993, 32] width 17 height 17
click at [1026, 36] on icon "Notifications" at bounding box center [1021, 32] width 17 height 17
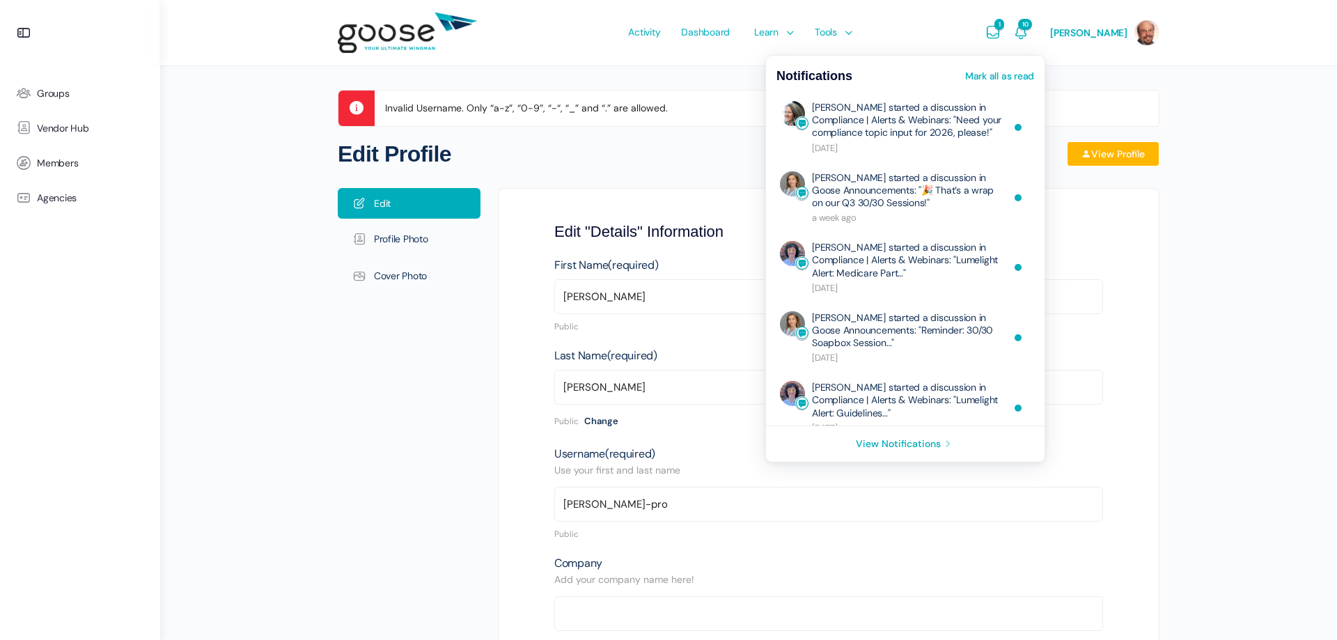
click at [1167, 301] on div "Remove Connection Are you sure you want to remove from your connections? Cancel…" at bounding box center [748, 402] width 1177 height 804
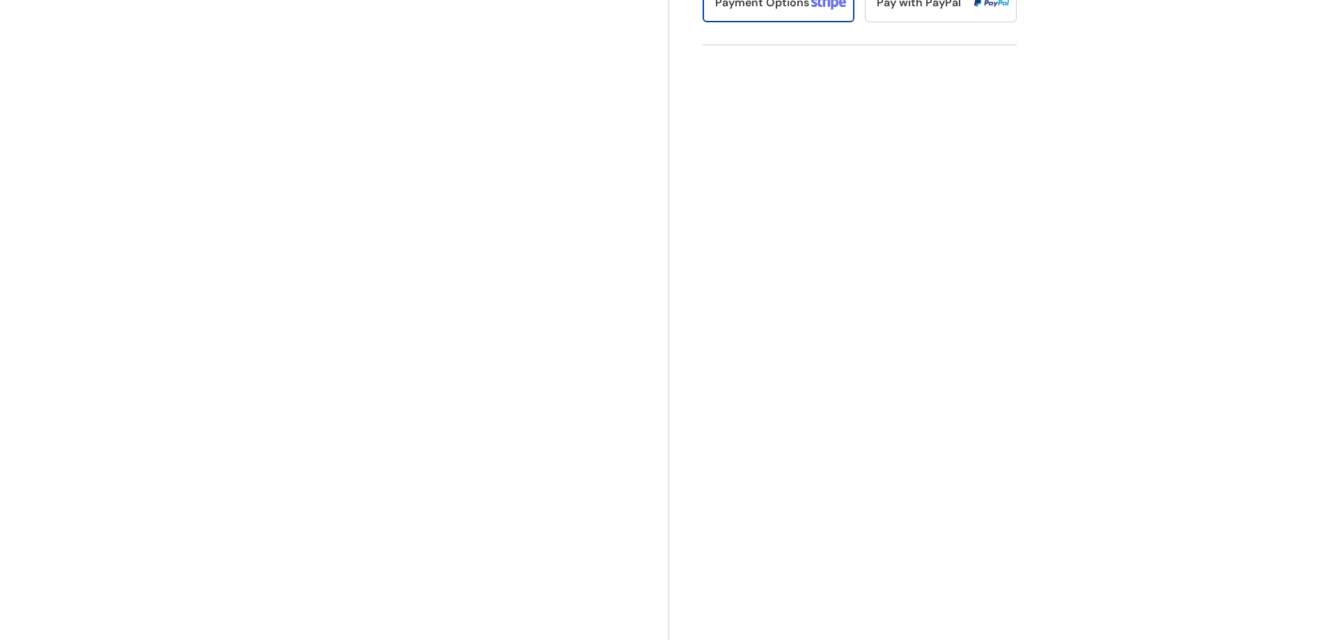
scroll to position [552, 0]
click at [751, 38] on span "Payment Options" at bounding box center [762, 31] width 94 height 15
click at [724, 578] on input "Payment Options" at bounding box center [719, 582] width 9 height 9
click at [751, 38] on span "Payment Options" at bounding box center [762, 31] width 94 height 15
click at [724, 578] on input "Payment Options" at bounding box center [719, 582] width 9 height 9
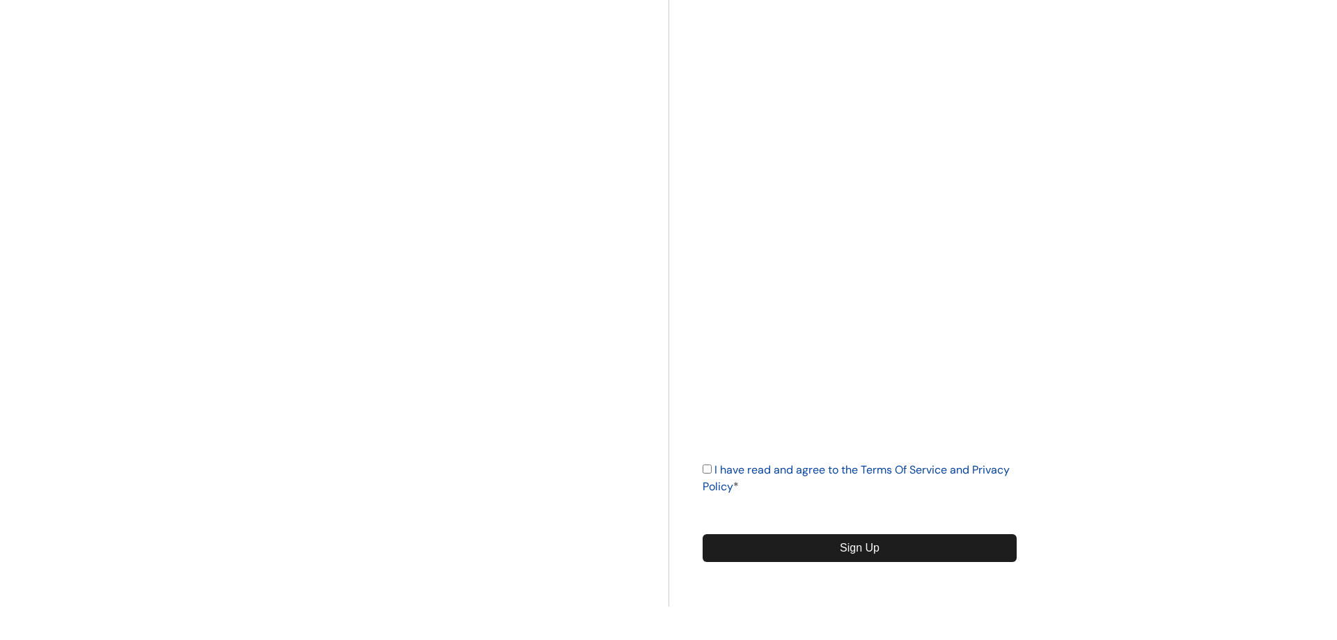
scroll to position [919, 0]
drag, startPoint x: 712, startPoint y: 466, endPoint x: 727, endPoint y: 477, distance: 18.9
click at [712, 466] on input "I have read and agree to the Terms Of Service and Privacy Policy *" at bounding box center [707, 469] width 9 height 9
checkbox input "true"
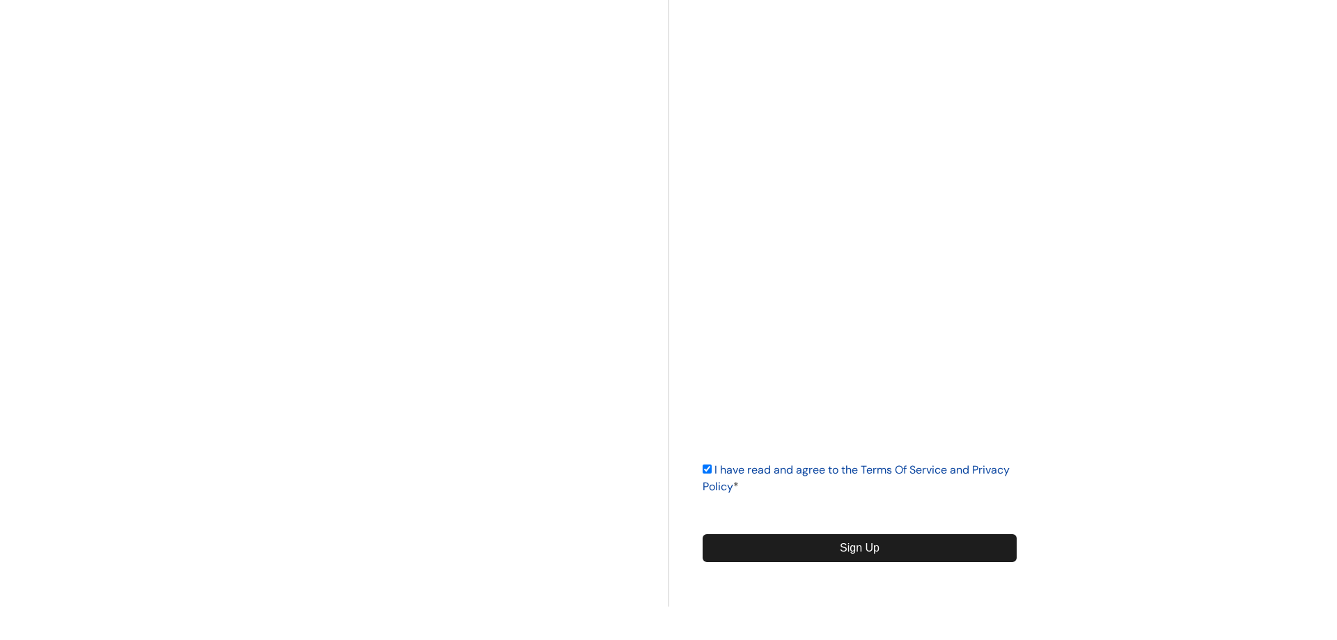
click at [850, 552] on input "Sign Up" at bounding box center [860, 548] width 314 height 28
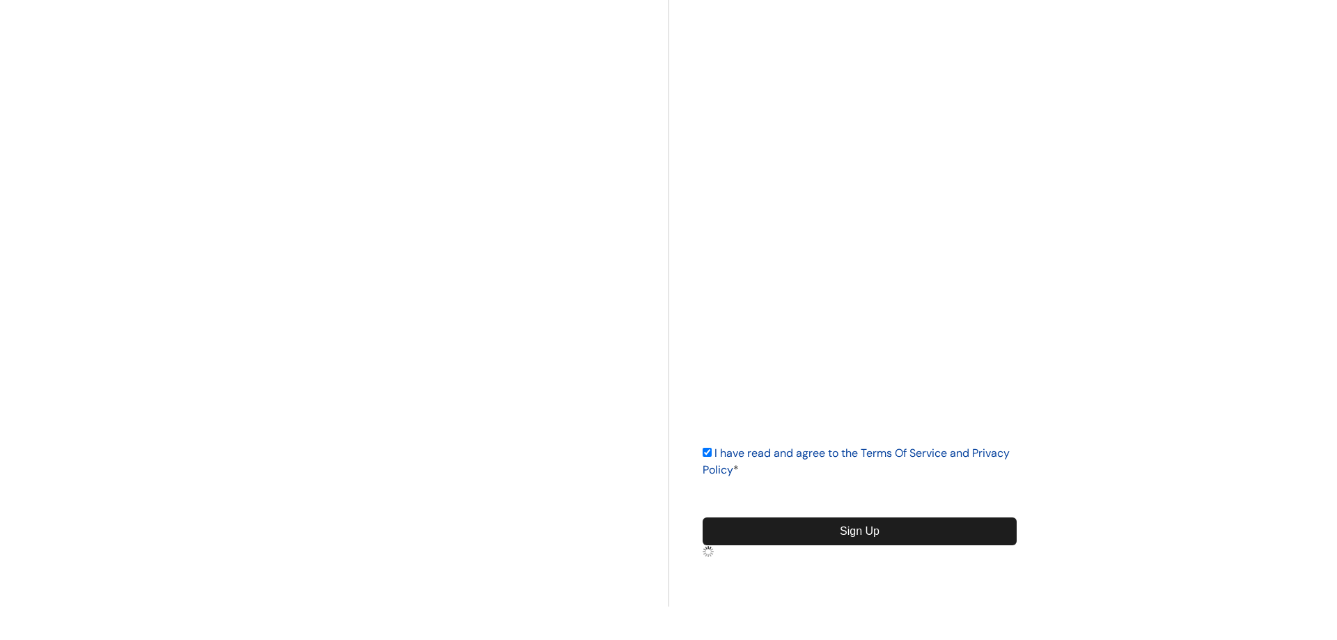
scroll to position [598, 0]
